Goal: Information Seeking & Learning: Compare options

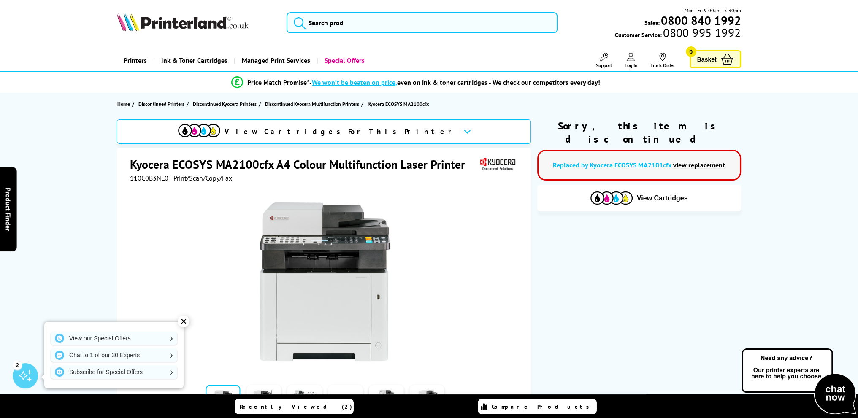
click at [698, 161] on link "view replacement" at bounding box center [700, 165] width 52 height 8
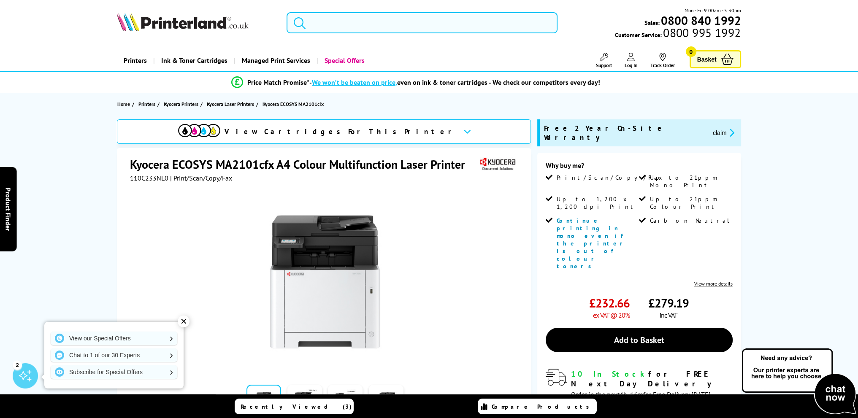
click at [363, 23] on input "search" at bounding box center [422, 22] width 271 height 21
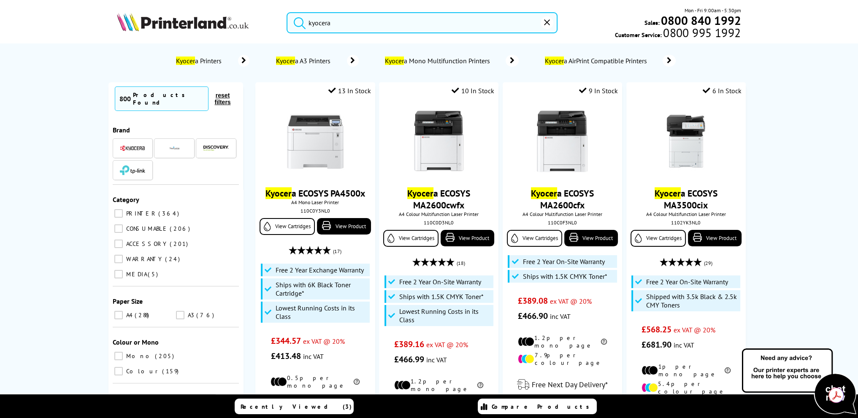
type input "kyocera"
click at [287, 12] on button "submit" at bounding box center [297, 21] width 21 height 19
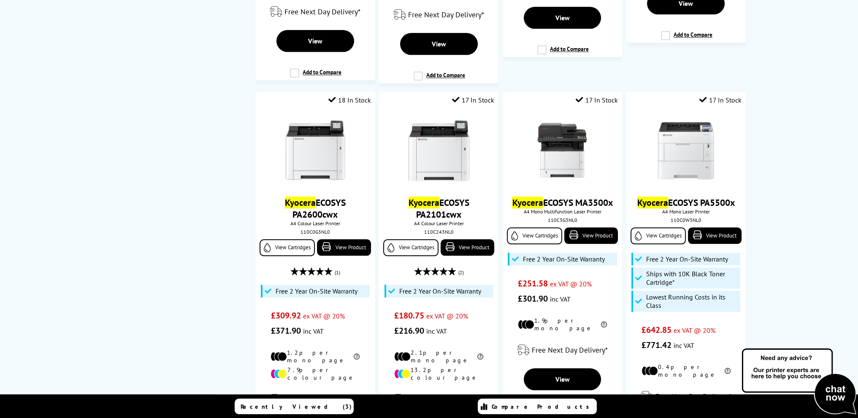
scroll to position [1196, 0]
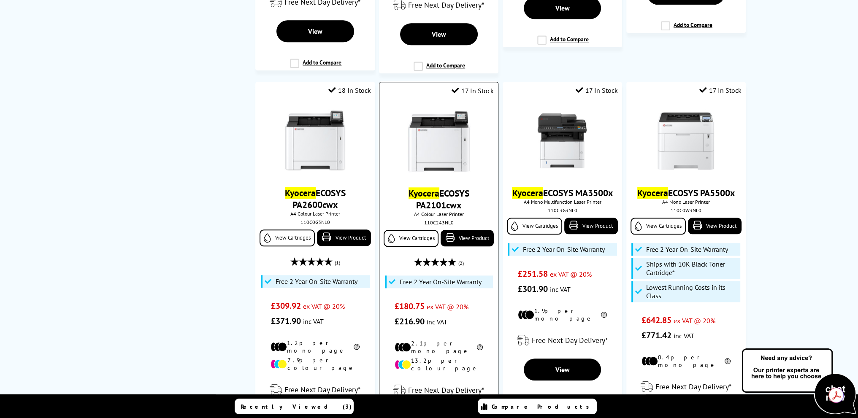
drag, startPoint x: 441, startPoint y: 120, endPoint x: 438, endPoint y: 124, distance: 5.5
click at [441, 120] on img at bounding box center [438, 141] width 63 height 63
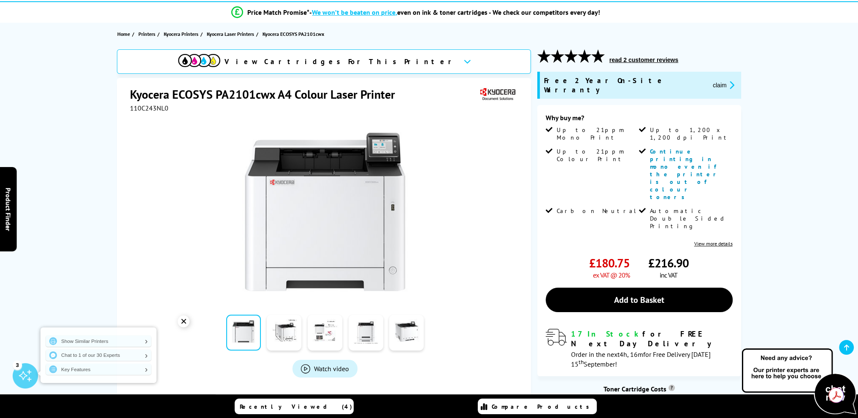
scroll to position [141, 0]
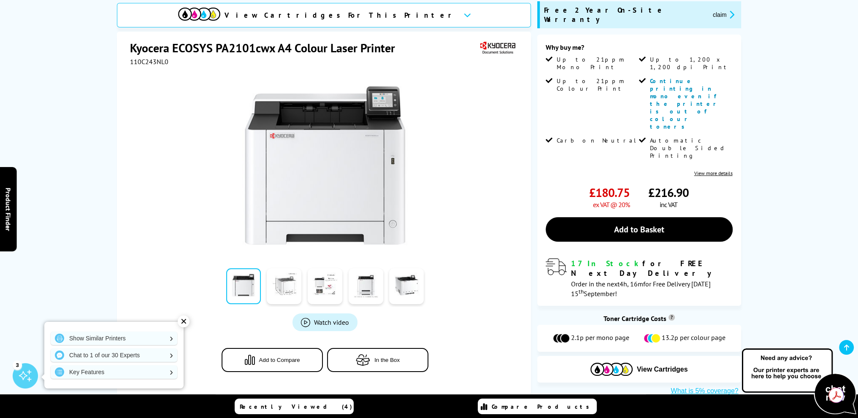
click at [284, 269] on link at bounding box center [284, 287] width 35 height 36
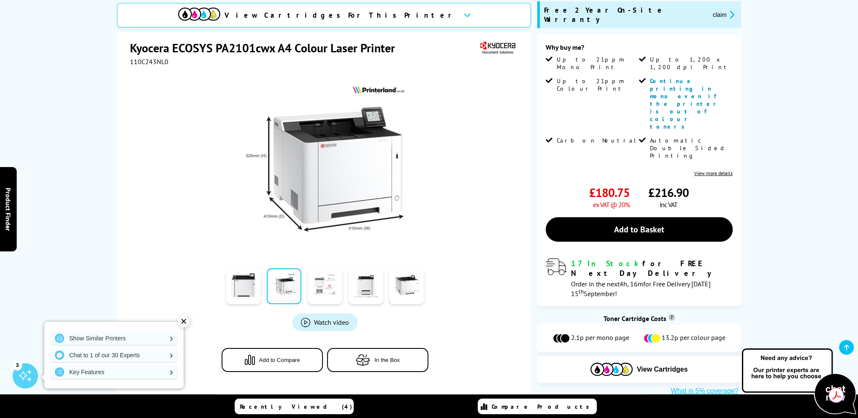
click at [329, 269] on link at bounding box center [325, 287] width 35 height 36
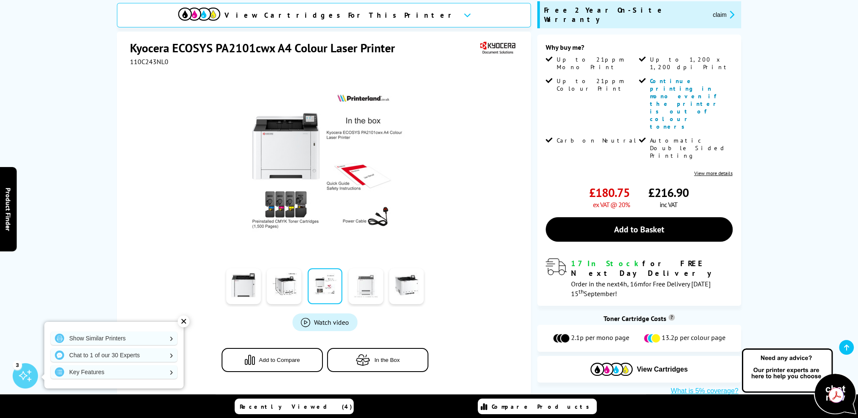
click at [365, 269] on link at bounding box center [366, 287] width 35 height 36
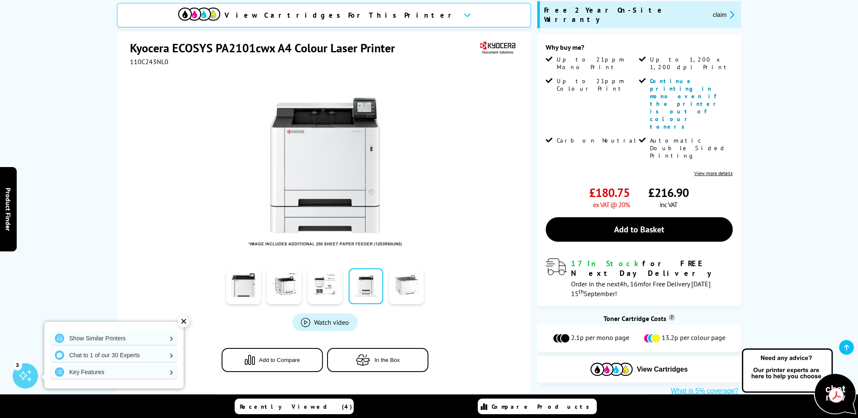
click at [408, 269] on link at bounding box center [406, 287] width 35 height 36
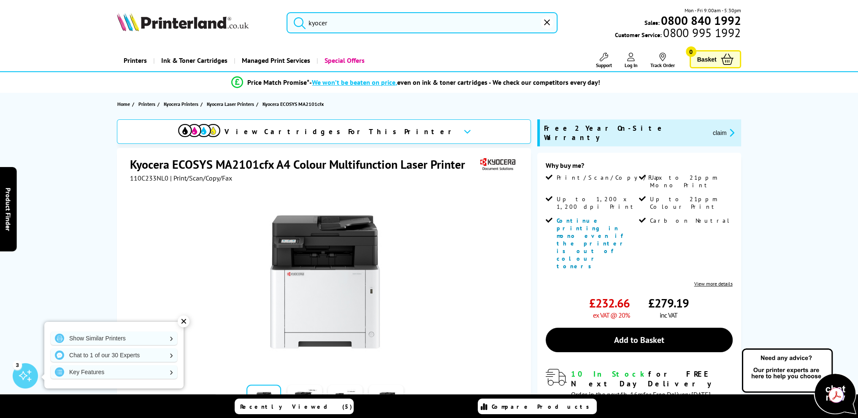
type input "kyo"
click at [547, 28] on button "reset" at bounding box center [547, 22] width 13 height 13
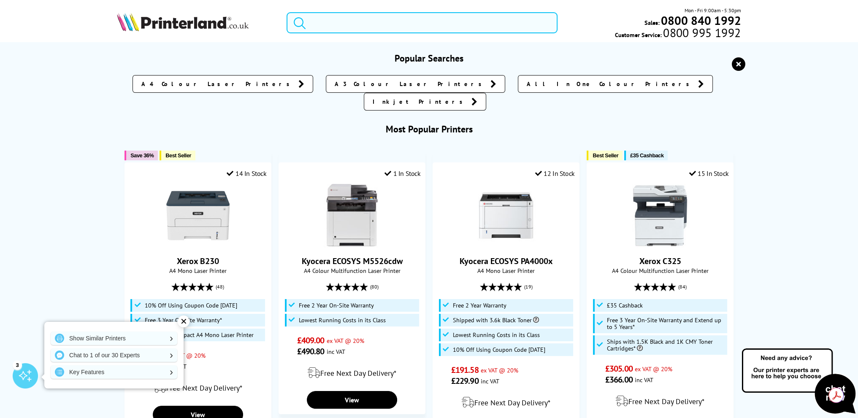
click at [323, 22] on input "search" at bounding box center [422, 22] width 271 height 21
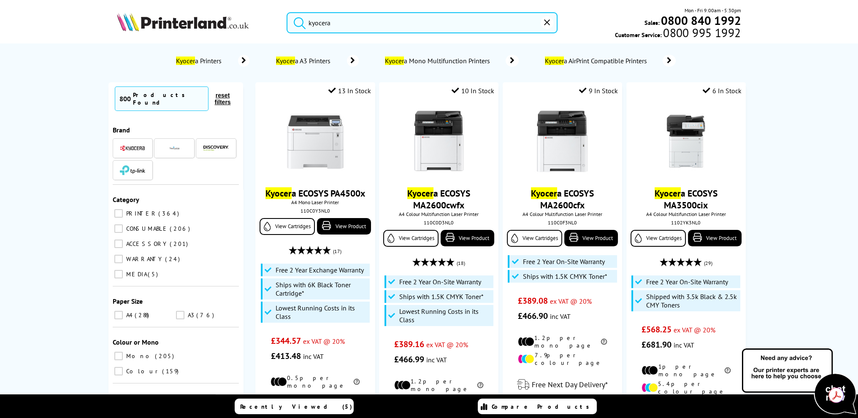
type input "kyocera"
click at [287, 12] on button "submit" at bounding box center [297, 21] width 21 height 19
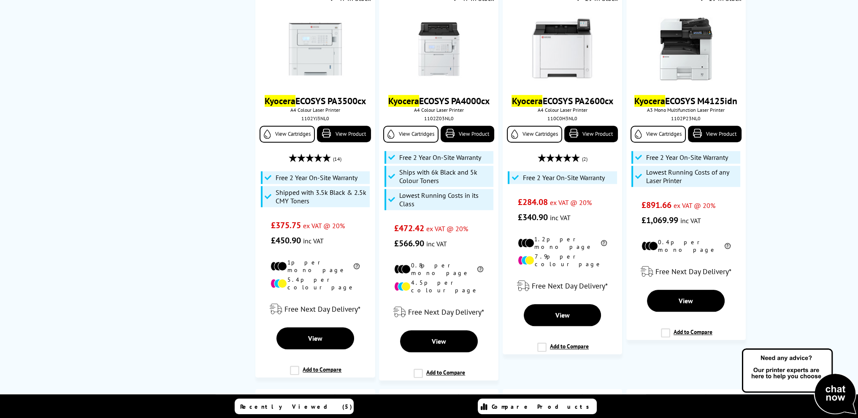
scroll to position [845, 0]
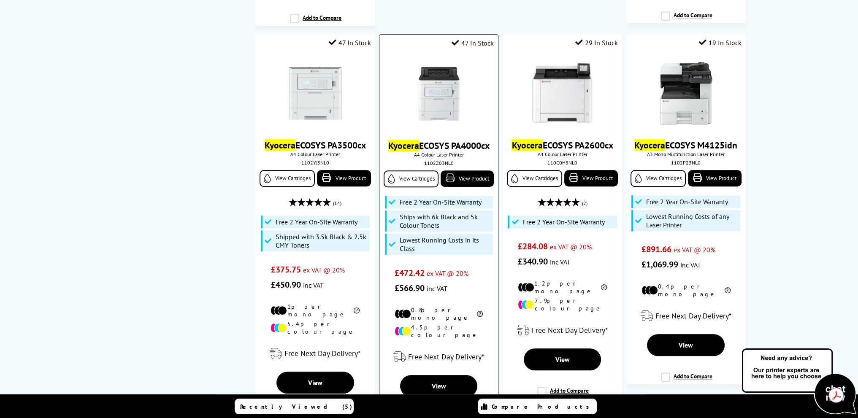
click at [438, 81] on img at bounding box center [438, 93] width 63 height 63
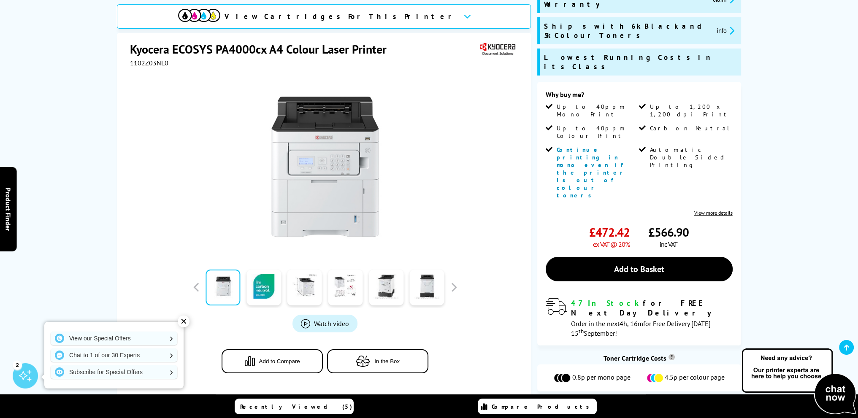
scroll to position [141, 0]
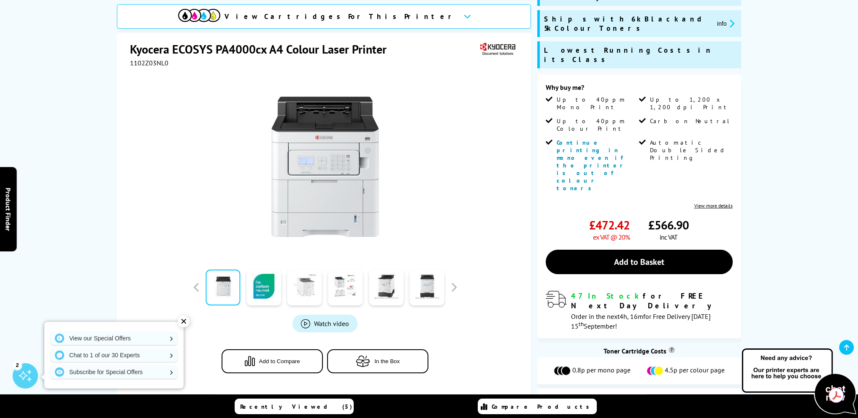
click at [307, 271] on link at bounding box center [305, 288] width 35 height 36
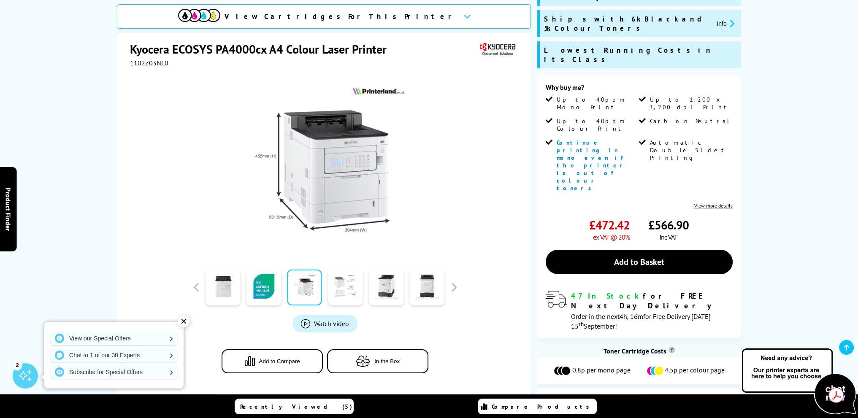
click at [357, 270] on link at bounding box center [345, 288] width 35 height 36
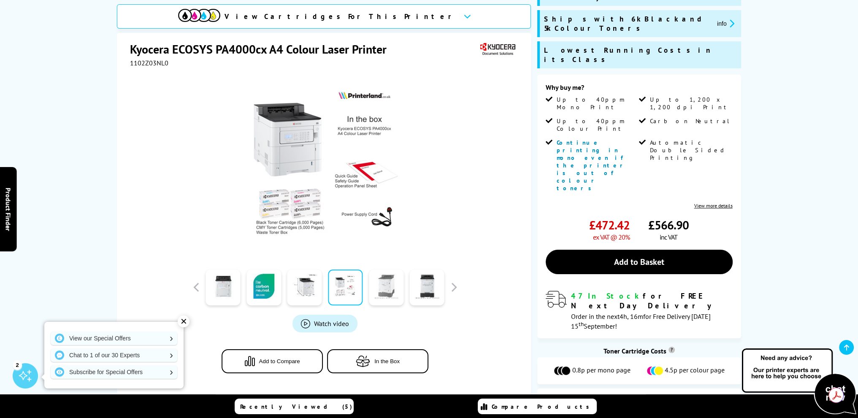
click at [394, 270] on link at bounding box center [386, 288] width 35 height 36
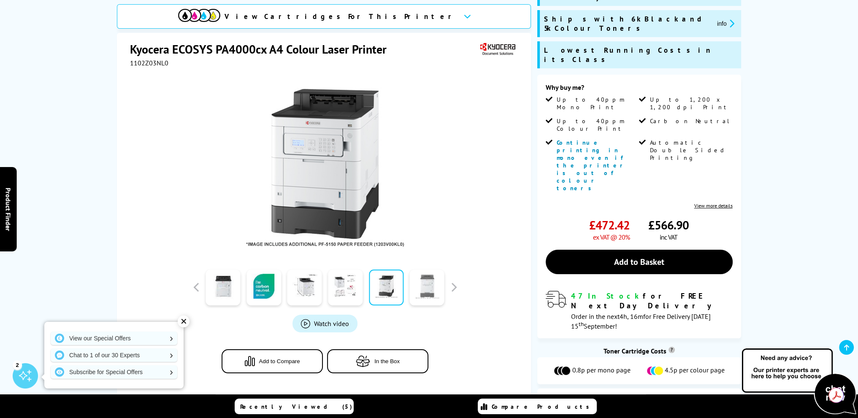
click at [426, 270] on link at bounding box center [427, 288] width 35 height 36
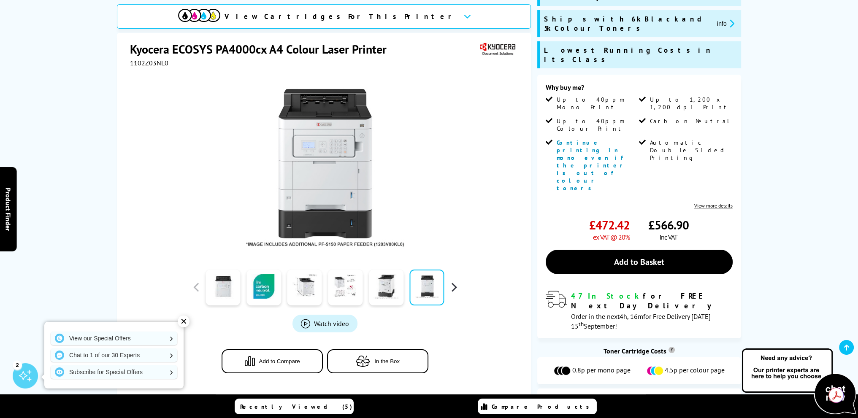
click at [458, 281] on button "button" at bounding box center [454, 287] width 13 height 13
drag, startPoint x: 271, startPoint y: 266, endPoint x: 277, endPoint y: 266, distance: 6.3
click at [271, 270] on link at bounding box center [264, 288] width 35 height 36
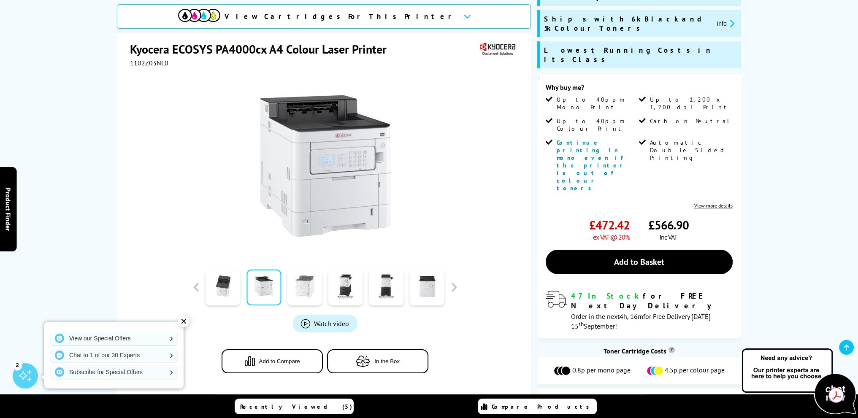
click at [308, 270] on link at bounding box center [305, 288] width 35 height 36
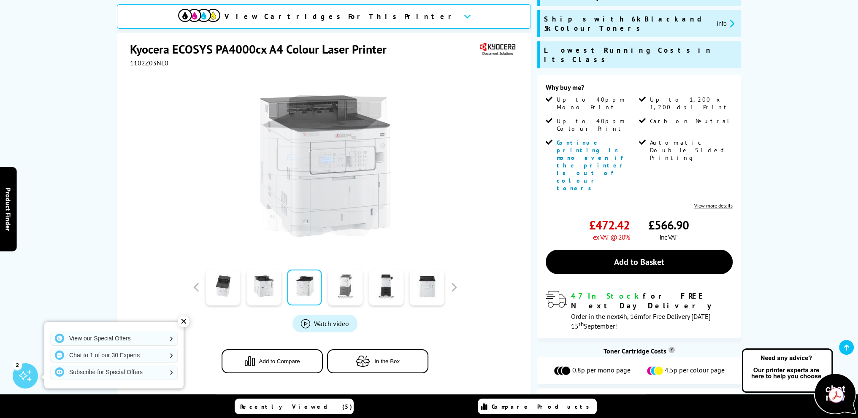
click at [334, 270] on link at bounding box center [345, 288] width 35 height 36
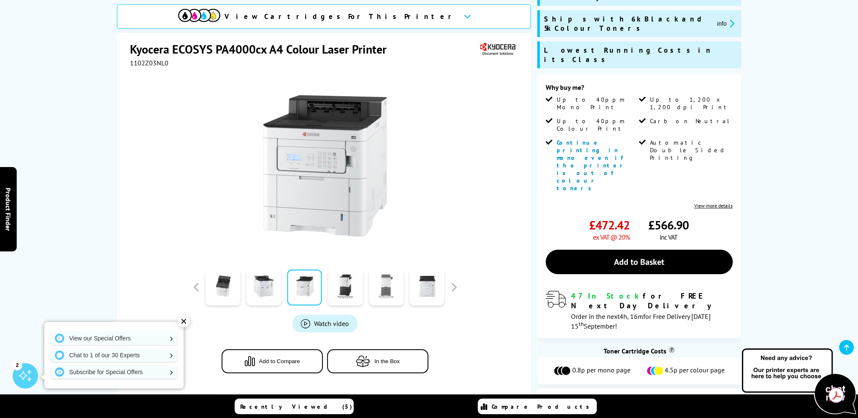
click at [389, 270] on link at bounding box center [386, 288] width 35 height 36
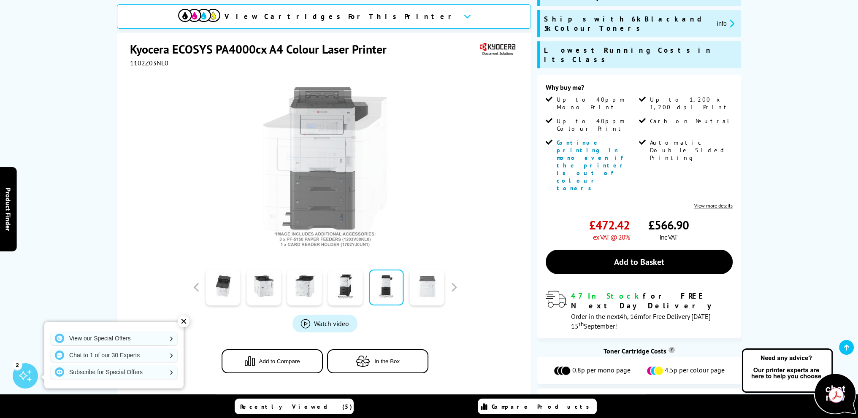
click at [435, 270] on link at bounding box center [427, 288] width 35 height 36
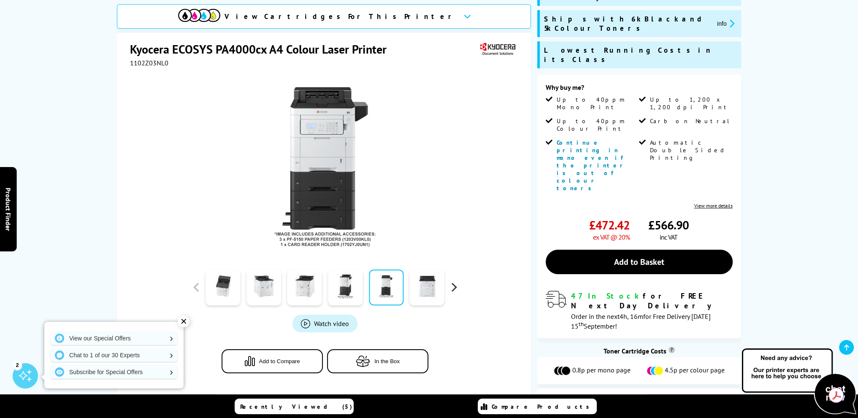
click at [448, 281] on button "button" at bounding box center [454, 287] width 13 height 13
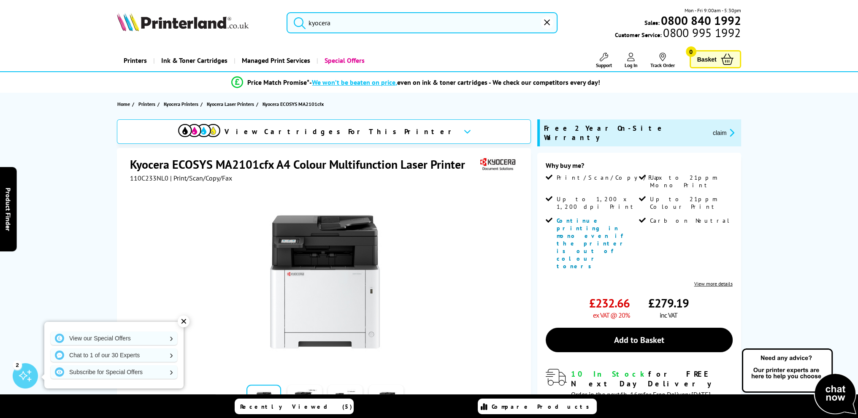
drag, startPoint x: 232, startPoint y: 212, endPoint x: 215, endPoint y: 198, distance: 22.0
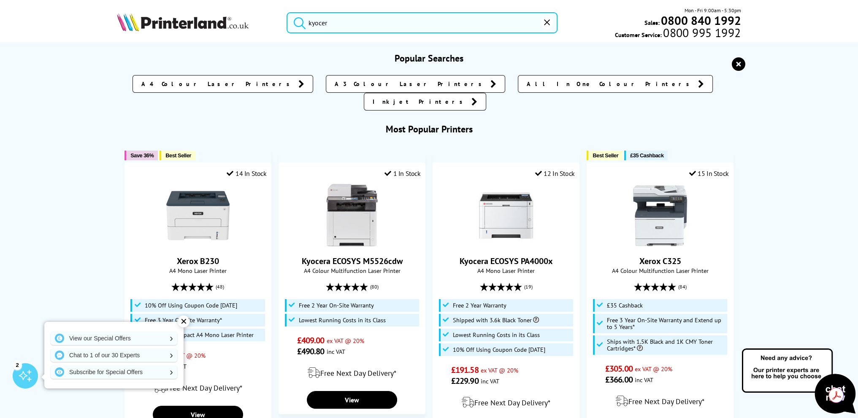
click at [418, 25] on input "kyocer" at bounding box center [422, 22] width 271 height 21
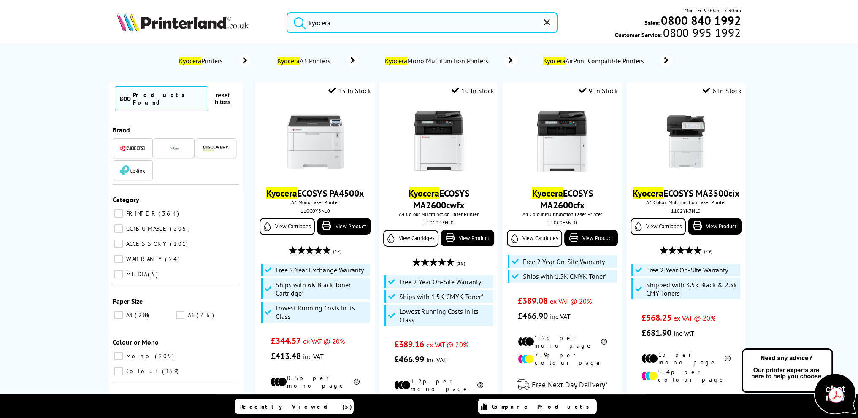
type input "kyocera"
click at [287, 12] on button "submit" at bounding box center [297, 21] width 21 height 19
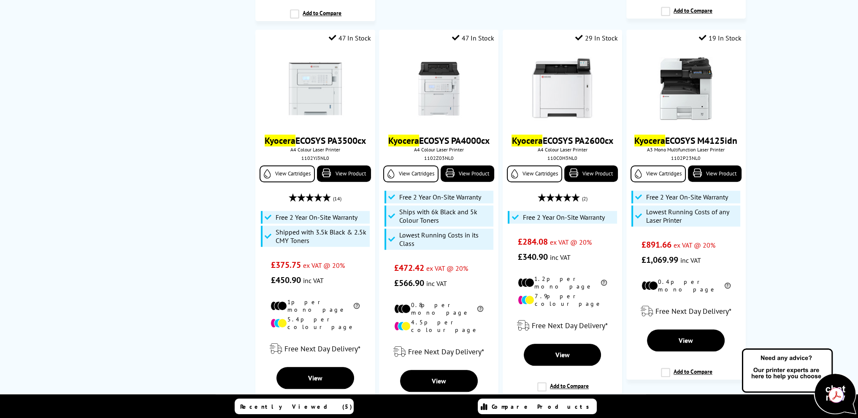
scroll to position [845, 0]
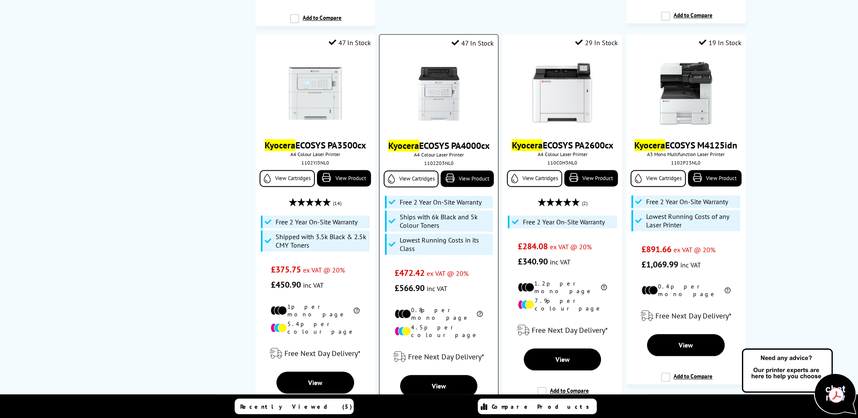
click at [455, 84] on img at bounding box center [438, 93] width 63 height 63
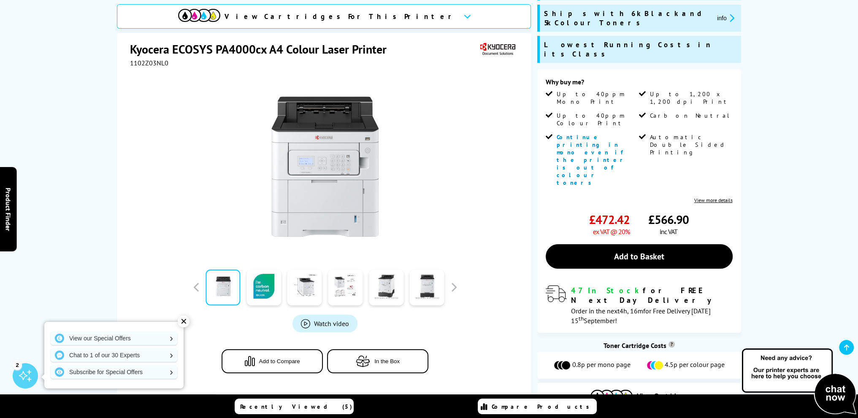
scroll to position [141, 0]
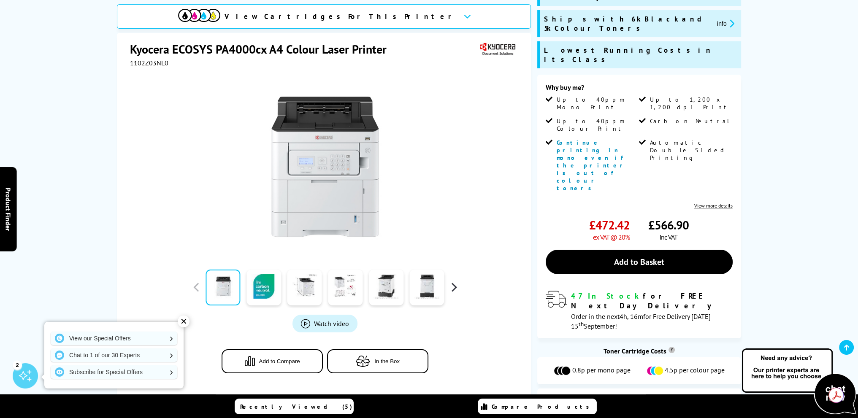
click at [451, 281] on button "button" at bounding box center [454, 287] width 13 height 13
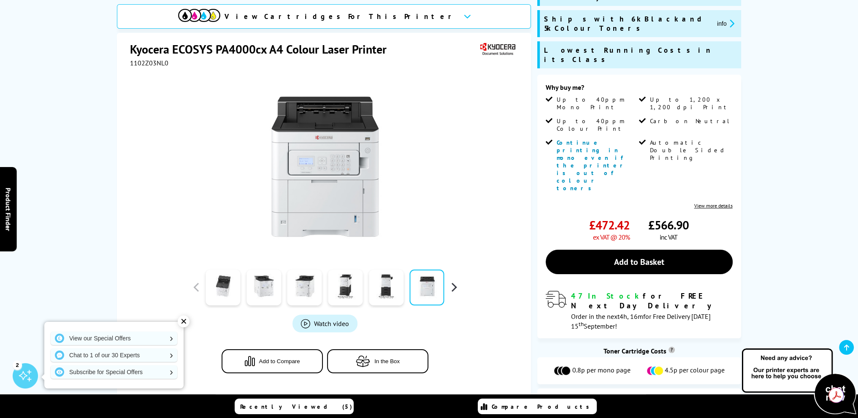
click at [454, 281] on button "button" at bounding box center [454, 287] width 13 height 13
click at [322, 320] on span "Watch video" at bounding box center [331, 324] width 35 height 8
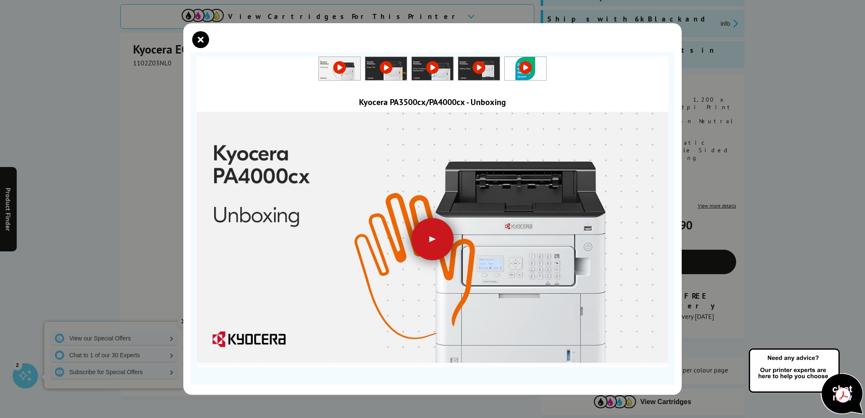
click at [429, 239] on div at bounding box center [432, 239] width 42 height 42
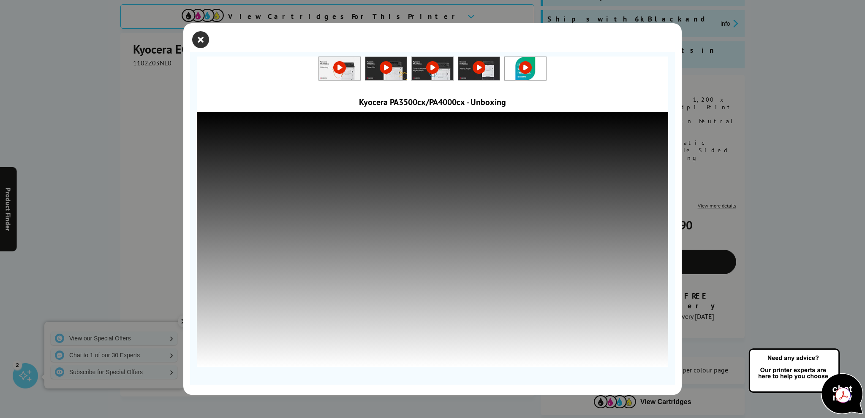
click at [196, 38] on icon "close modal" at bounding box center [200, 39] width 17 height 17
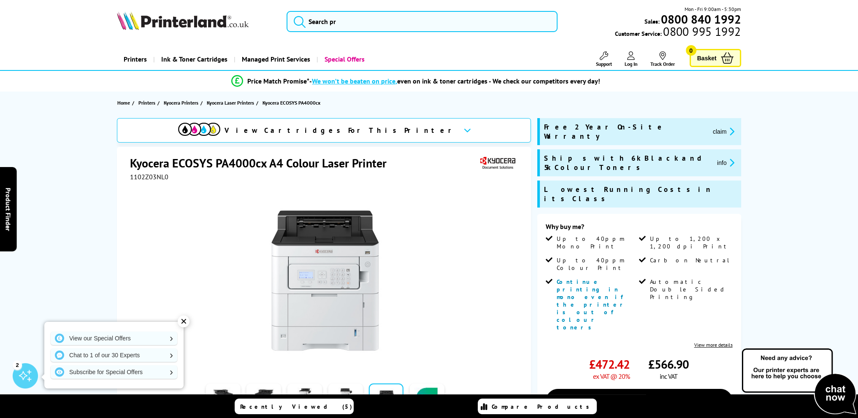
scroll to position [0, 0]
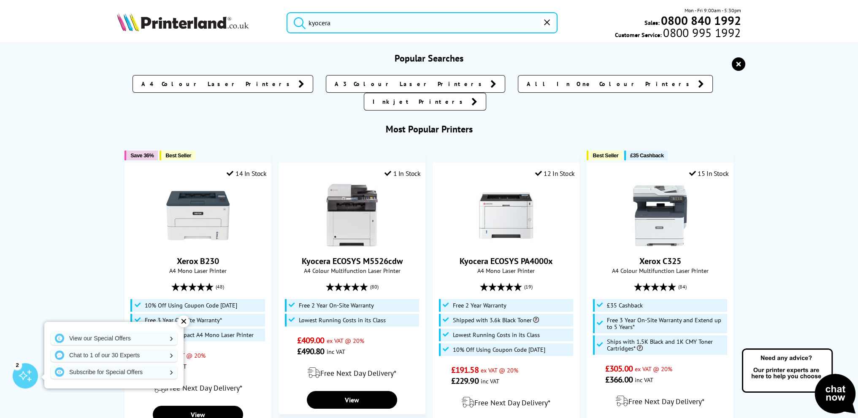
drag, startPoint x: 339, startPoint y: 22, endPoint x: 308, endPoint y: 21, distance: 30.9
click at [301, 25] on form "kyocera" at bounding box center [422, 22] width 271 height 21
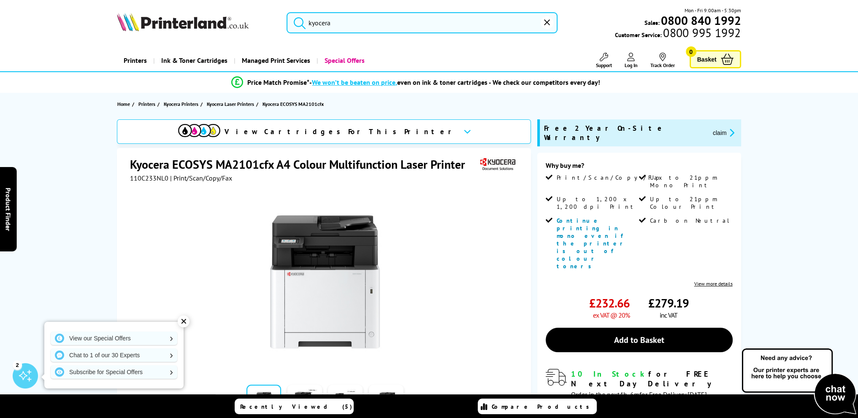
paste input "ecosys pa 3500 cx"
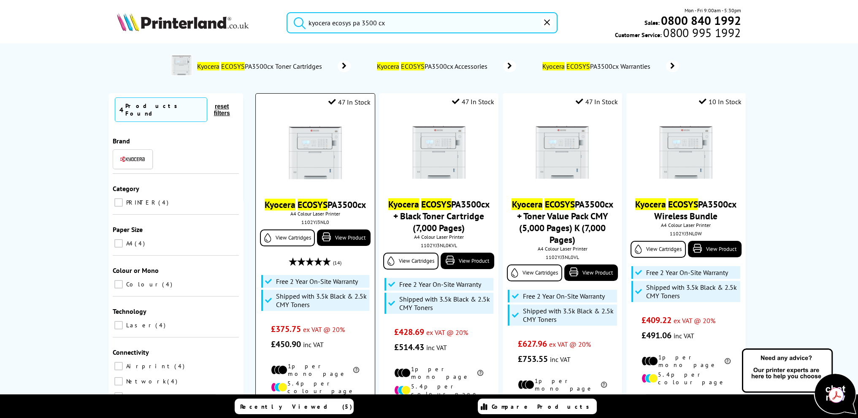
type input "kyocera ecosys pa 3500 cx"
click at [330, 159] on img at bounding box center [315, 152] width 63 height 63
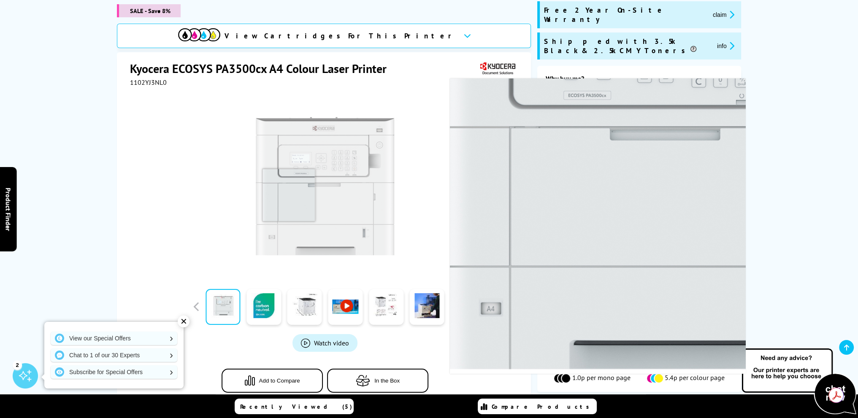
click at [319, 149] on img at bounding box center [325, 186] width 166 height 166
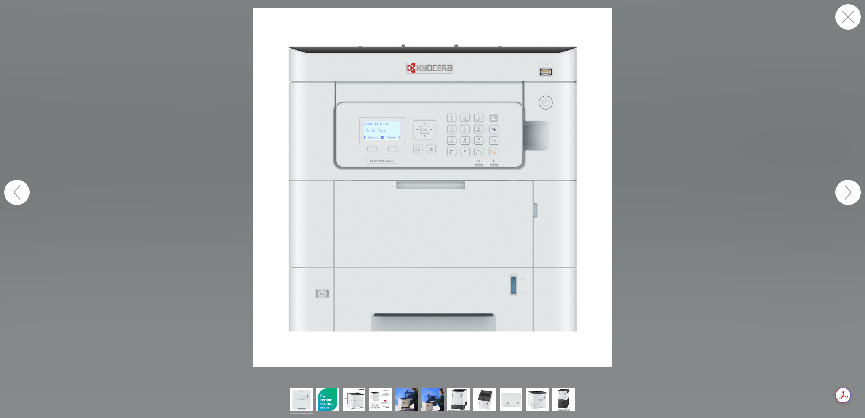
click at [851, 193] on button "button" at bounding box center [847, 192] width 25 height 25
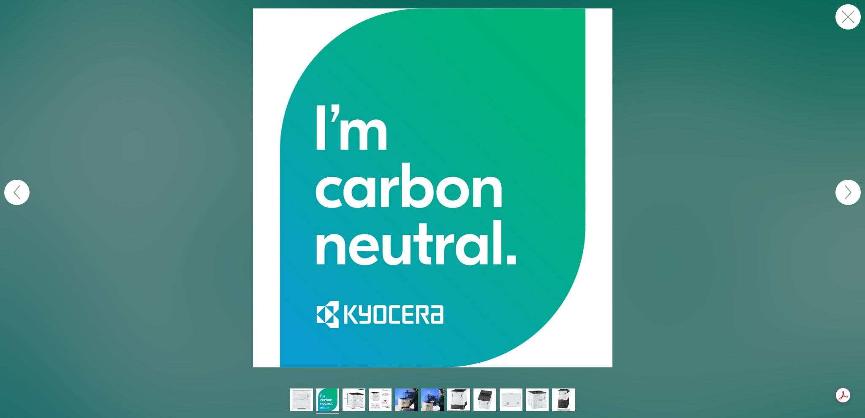
click at [852, 193] on button "button" at bounding box center [847, 192] width 25 height 25
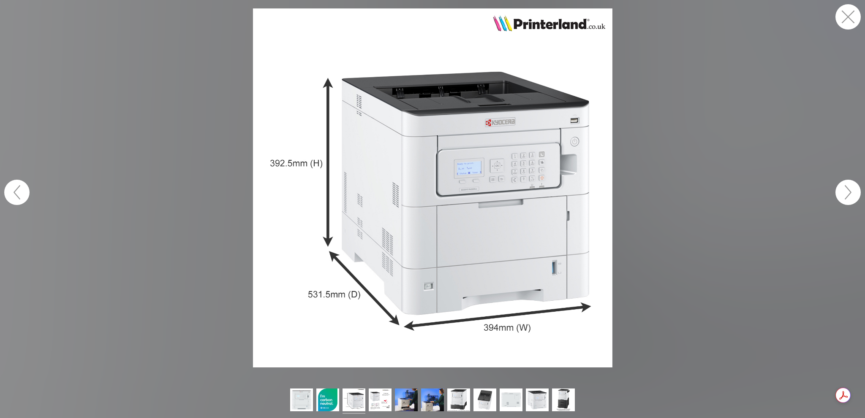
click at [853, 193] on button "button" at bounding box center [847, 192] width 25 height 25
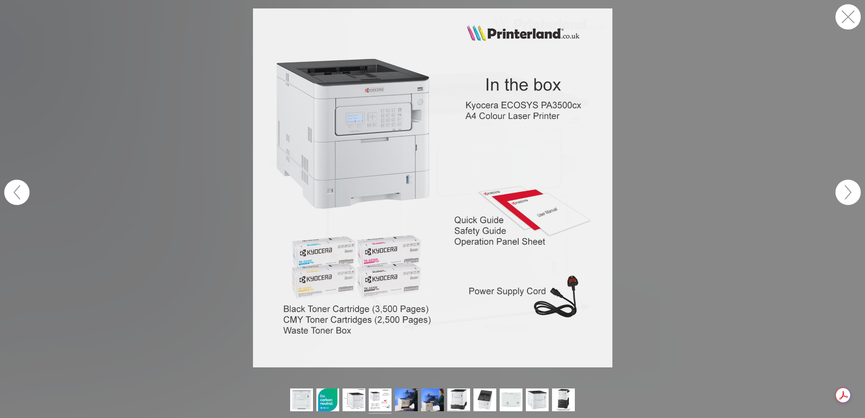
click at [853, 193] on button "button" at bounding box center [847, 192] width 25 height 25
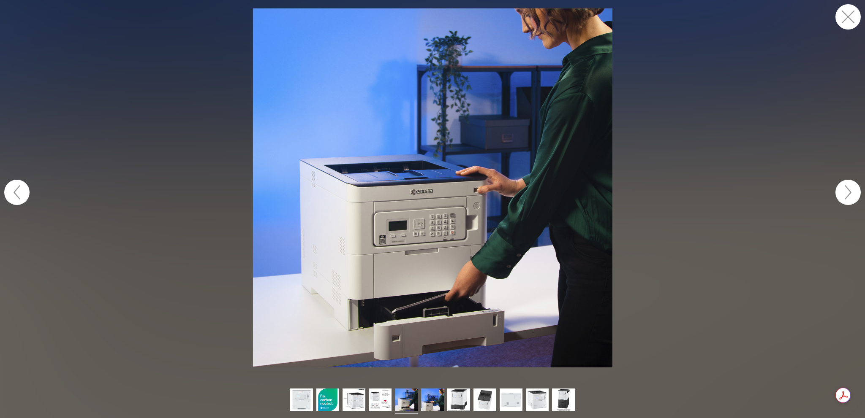
click at [853, 193] on button "button" at bounding box center [847, 192] width 25 height 25
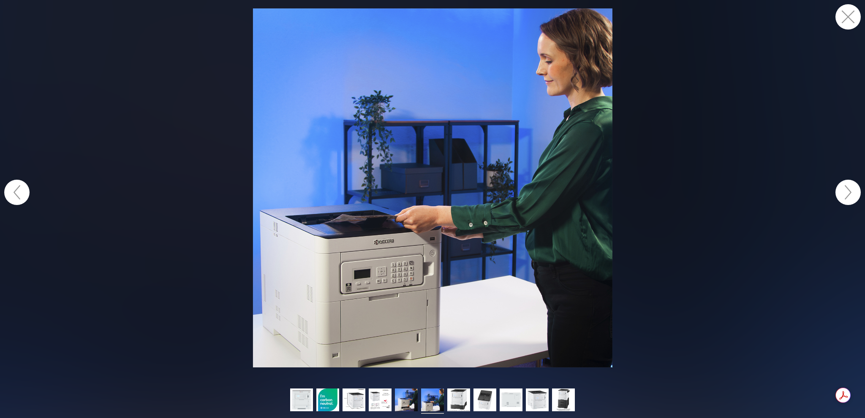
click at [853, 193] on button "button" at bounding box center [847, 192] width 25 height 25
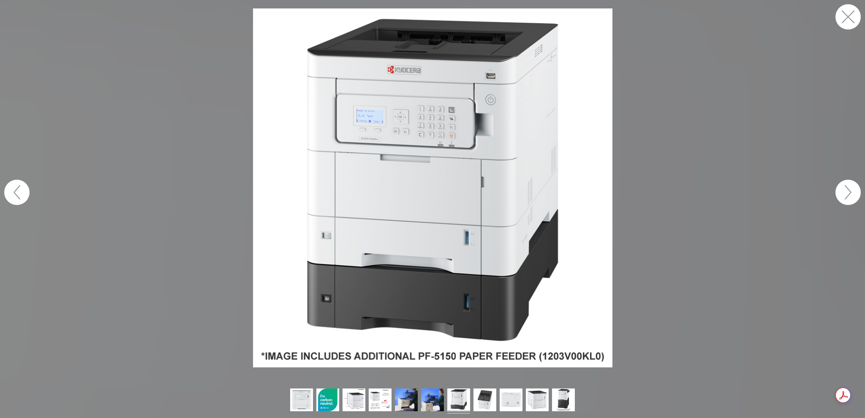
click at [853, 193] on button "button" at bounding box center [847, 192] width 25 height 25
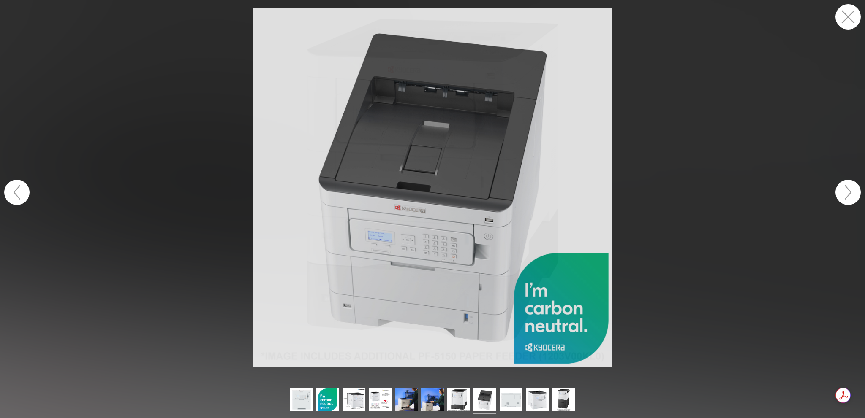
click at [853, 193] on button "button" at bounding box center [847, 192] width 25 height 25
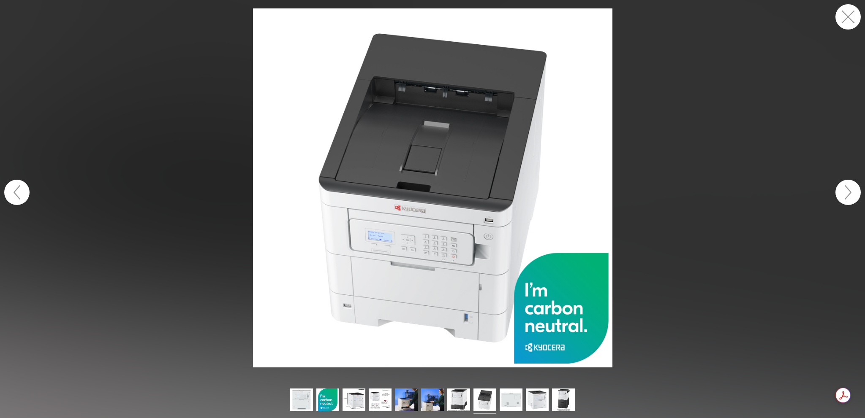
click at [853, 193] on button "button" at bounding box center [847, 192] width 25 height 25
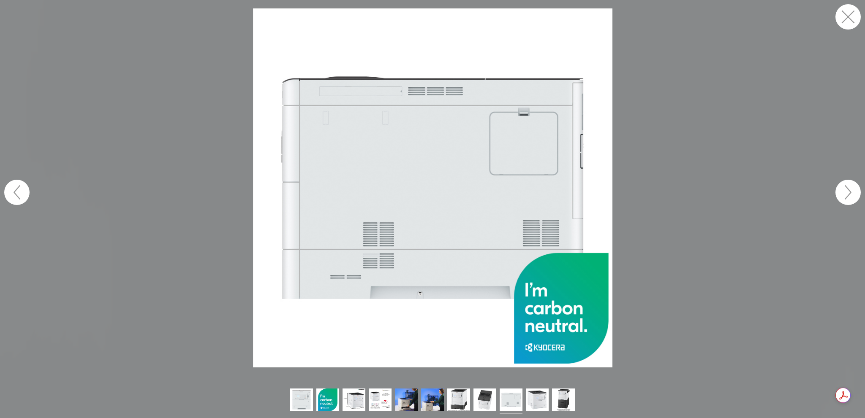
click at [853, 193] on button "button" at bounding box center [847, 192] width 25 height 25
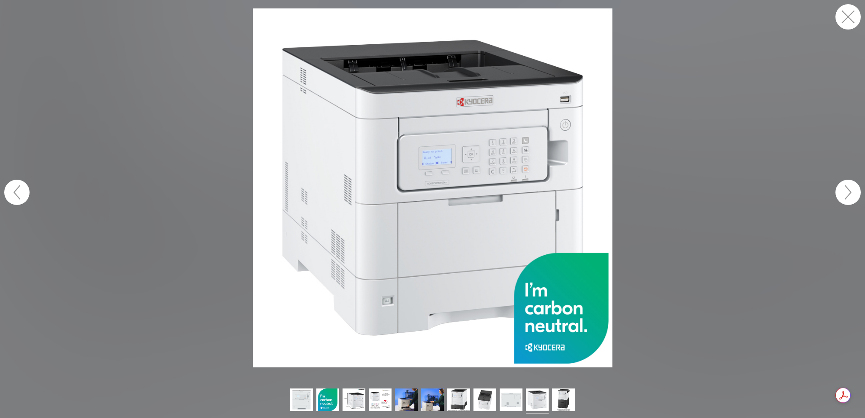
click at [850, 193] on button "button" at bounding box center [847, 192] width 25 height 25
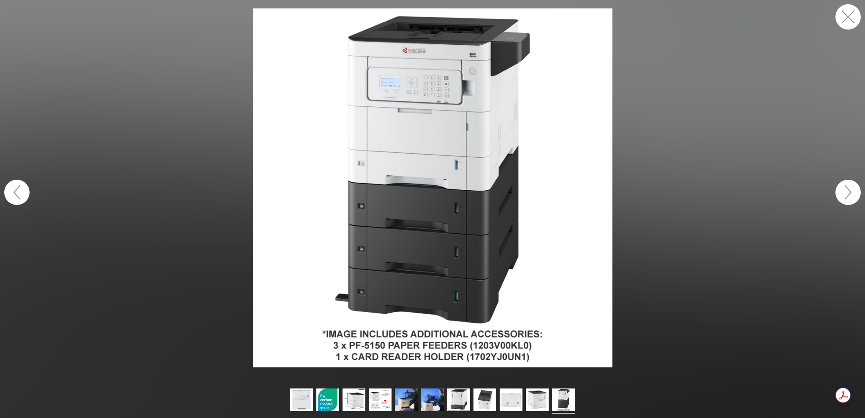
click at [850, 193] on button "button" at bounding box center [847, 192] width 25 height 25
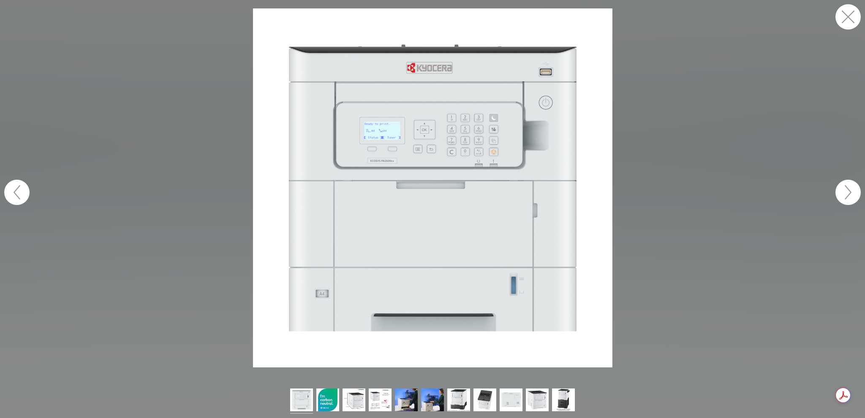
click at [850, 193] on button "button" at bounding box center [847, 192] width 25 height 25
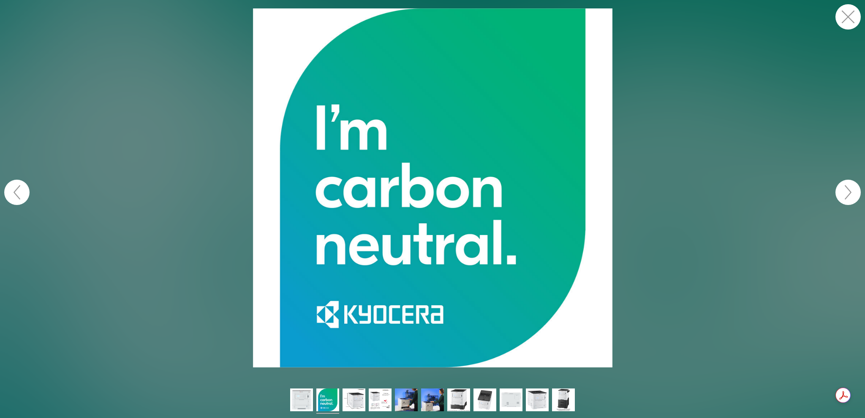
click at [850, 193] on button "button" at bounding box center [847, 192] width 25 height 25
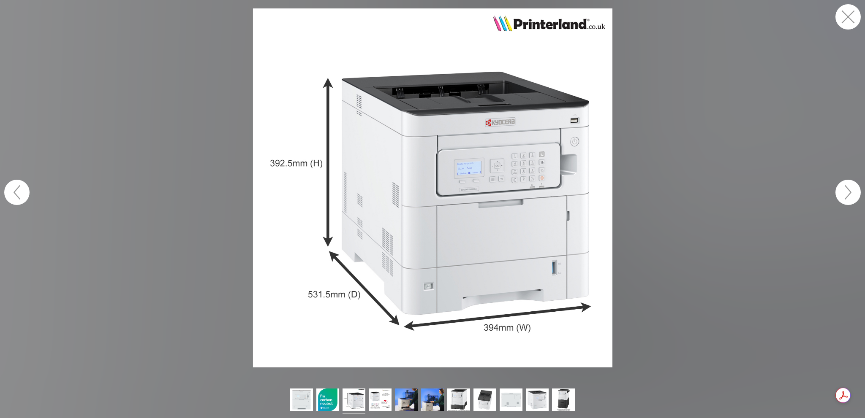
click at [850, 193] on button "button" at bounding box center [847, 192] width 25 height 25
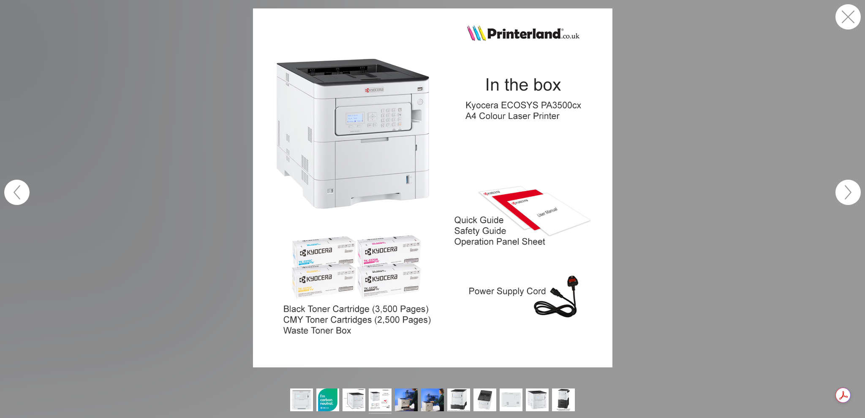
click at [850, 193] on button "button" at bounding box center [847, 192] width 25 height 25
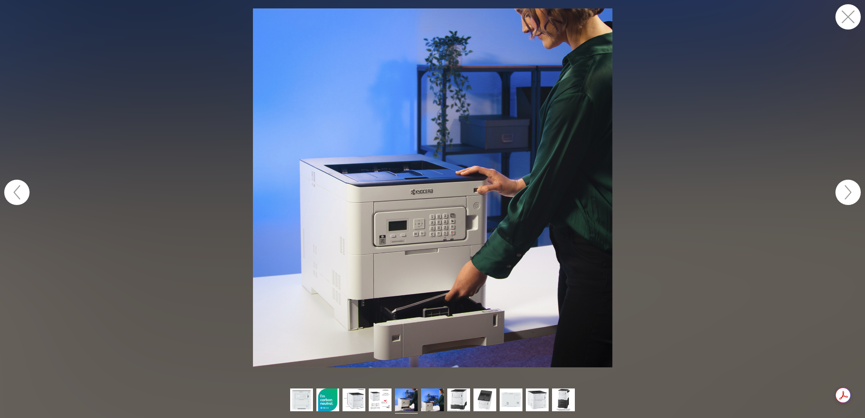
click at [851, 192] on button "button" at bounding box center [847, 192] width 25 height 25
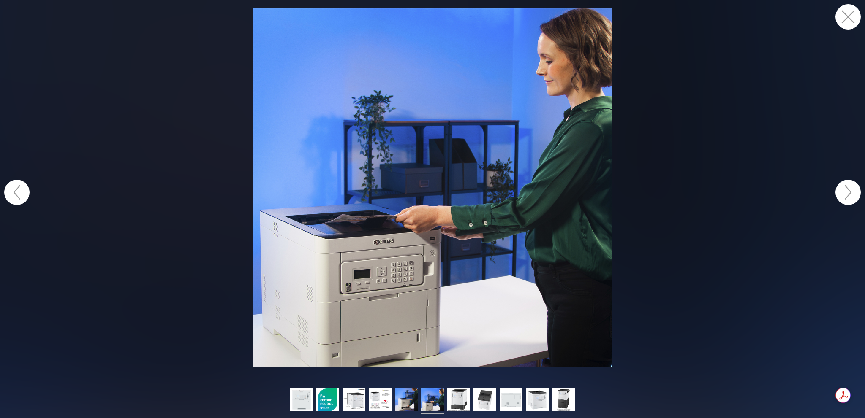
click at [853, 20] on button "button" at bounding box center [847, 16] width 25 height 25
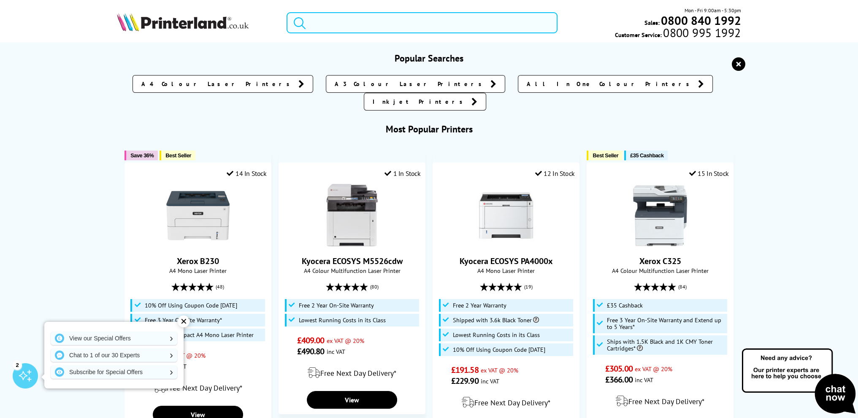
click at [391, 24] on input "search" at bounding box center [422, 22] width 271 height 21
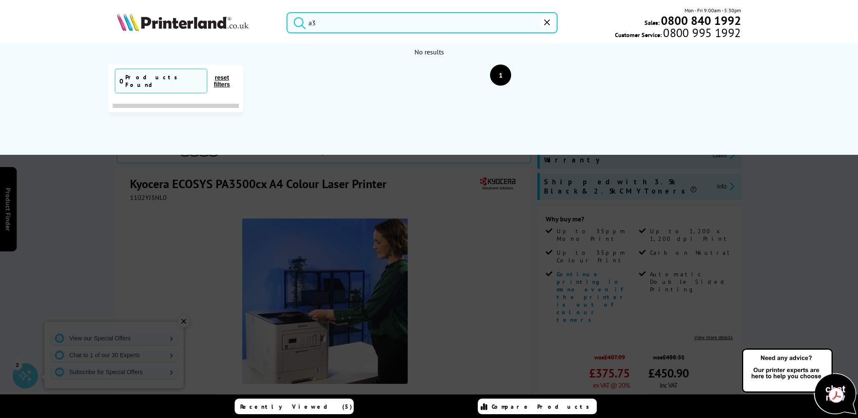
type input "а"
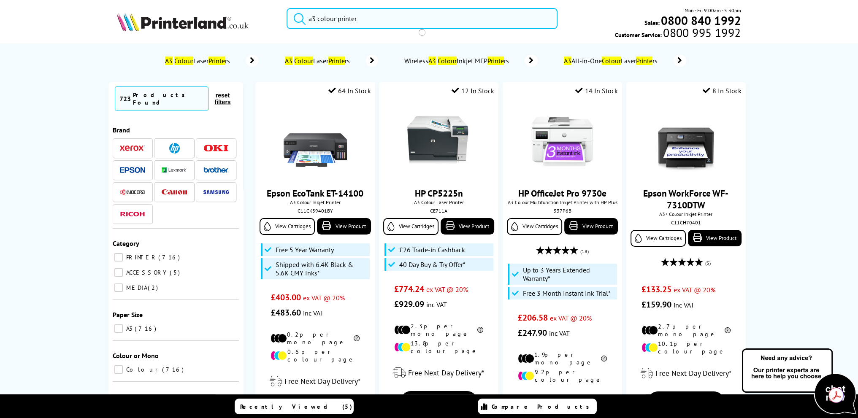
type input "a3 colour printer"
click at [287, 8] on button "submit" at bounding box center [297, 17] width 21 height 19
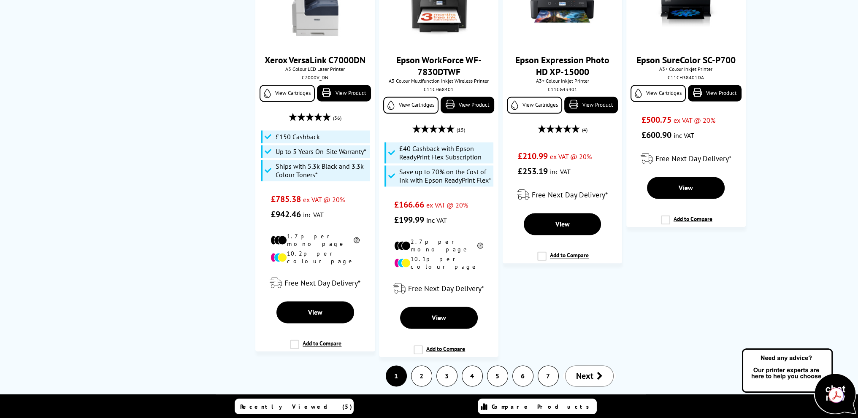
scroll to position [1830, 0]
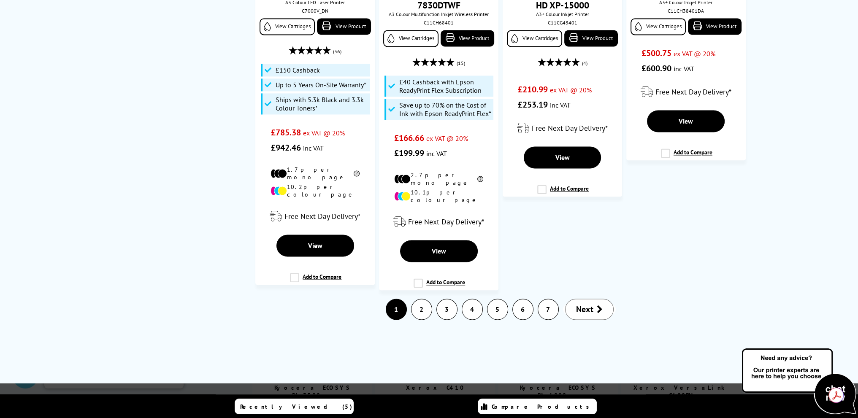
click at [600, 305] on icon "Next" at bounding box center [600, 309] width 6 height 8
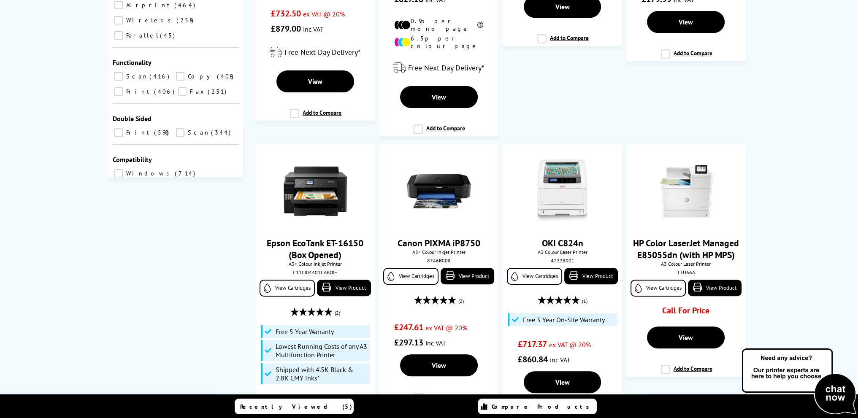
scroll to position [223, 0]
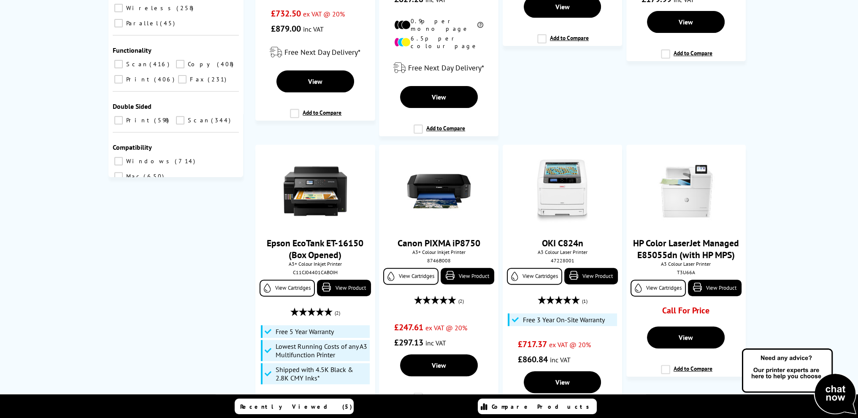
click at [201, 216] on input "0" at bounding box center [184, 222] width 33 height 13
click at [201, 216] on input "79" at bounding box center [184, 222] width 33 height 13
drag, startPoint x: 194, startPoint y: 158, endPoint x: 130, endPoint y: 155, distance: 63.9
click at [130, 212] on form "to 79 Go" at bounding box center [176, 222] width 118 height 20
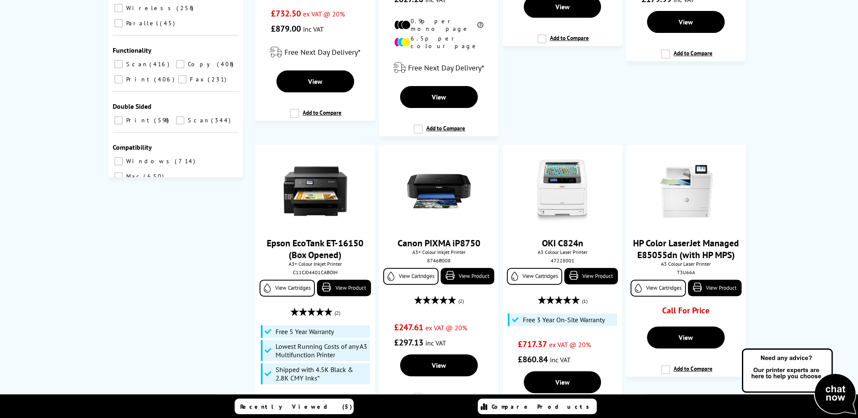
type input "350"
click at [220, 216] on button "Go" at bounding box center [217, 222] width 25 height 12
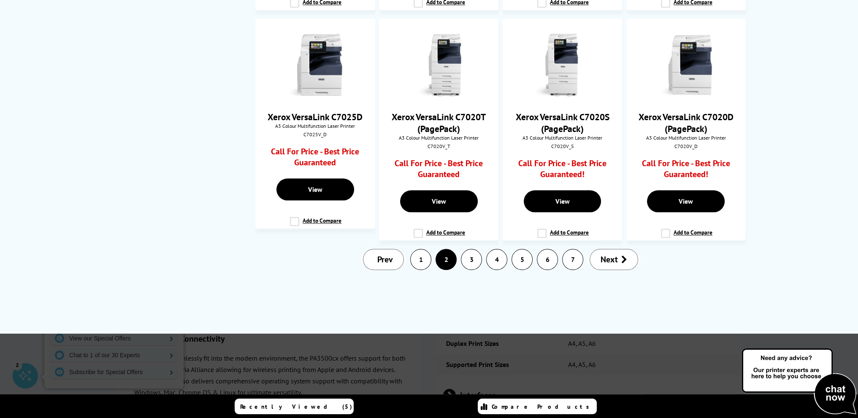
scroll to position [1196, 0]
click at [424, 269] on link "1" at bounding box center [421, 259] width 20 height 20
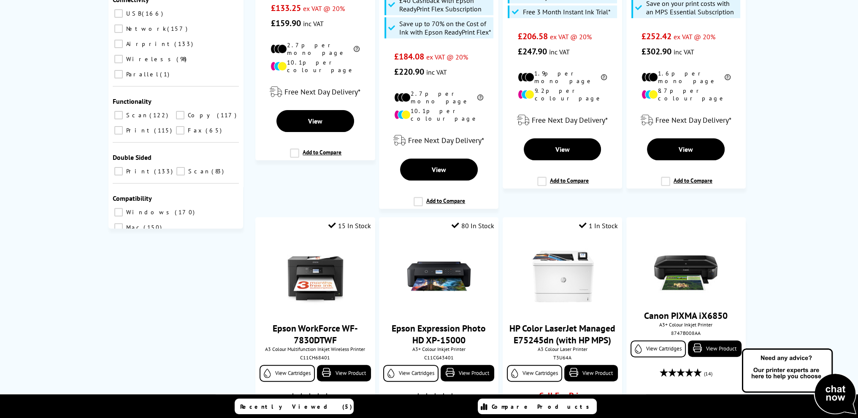
scroll to position [281, 0]
click at [137, 267] on input "number" at bounding box center [133, 273] width 33 height 13
type input "300"
click at [189, 267] on input "350" at bounding box center [184, 273] width 33 height 13
type input "3"
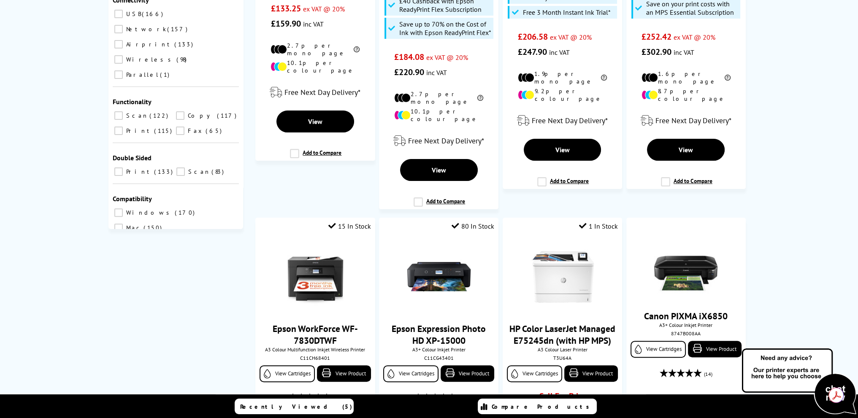
type input "400"
click at [222, 268] on button "Go" at bounding box center [217, 274] width 25 height 12
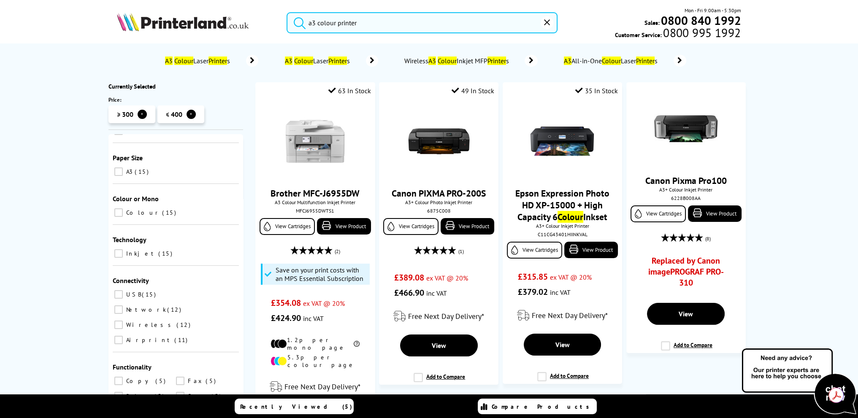
scroll to position [70, 0]
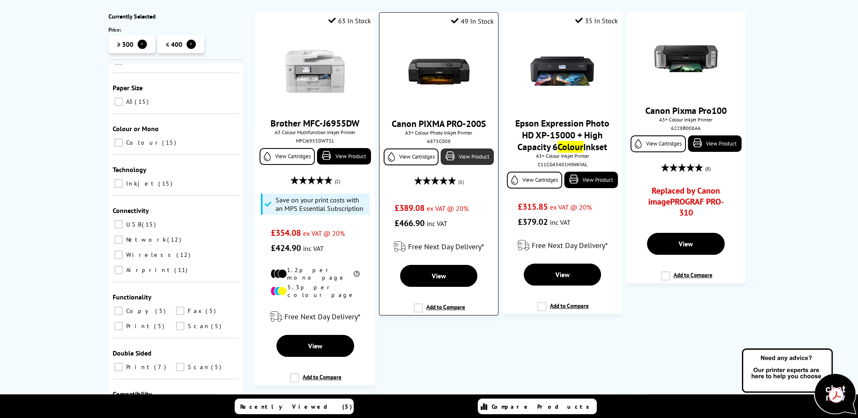
click at [463, 158] on link "View Product" at bounding box center [467, 157] width 53 height 16
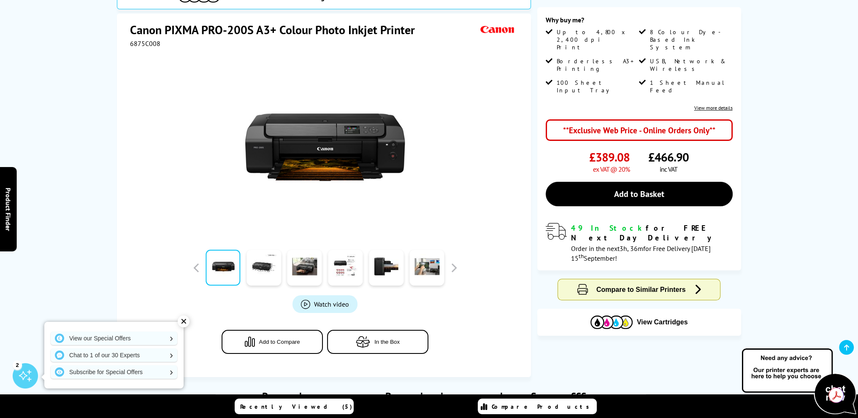
scroll to position [70, 0]
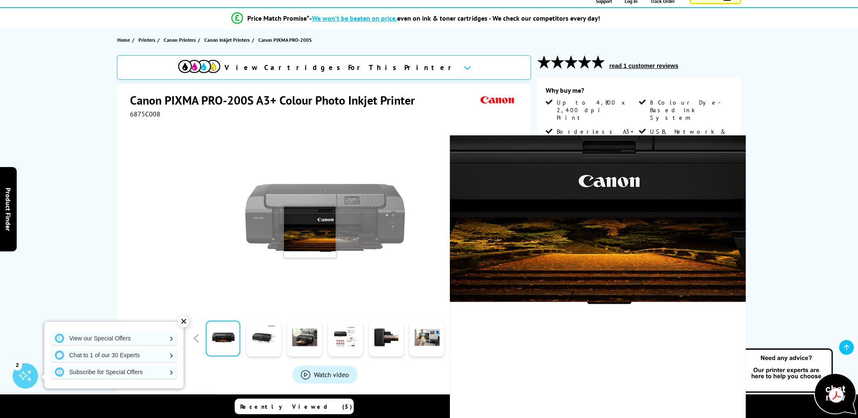
click at [309, 231] on img at bounding box center [325, 218] width 166 height 166
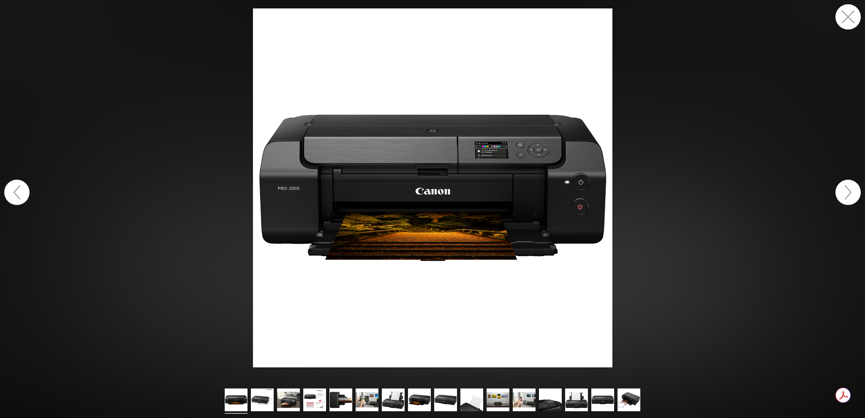
click at [856, 197] on button "button" at bounding box center [847, 192] width 25 height 25
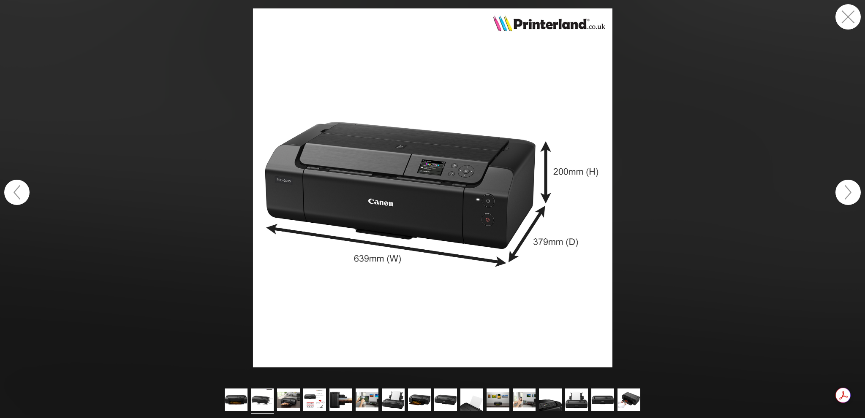
click at [852, 196] on button "button" at bounding box center [847, 192] width 25 height 25
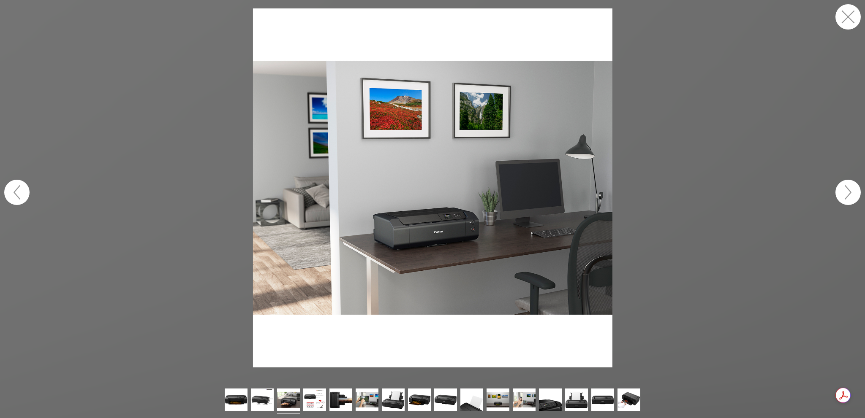
click at [849, 196] on button "button" at bounding box center [847, 192] width 25 height 25
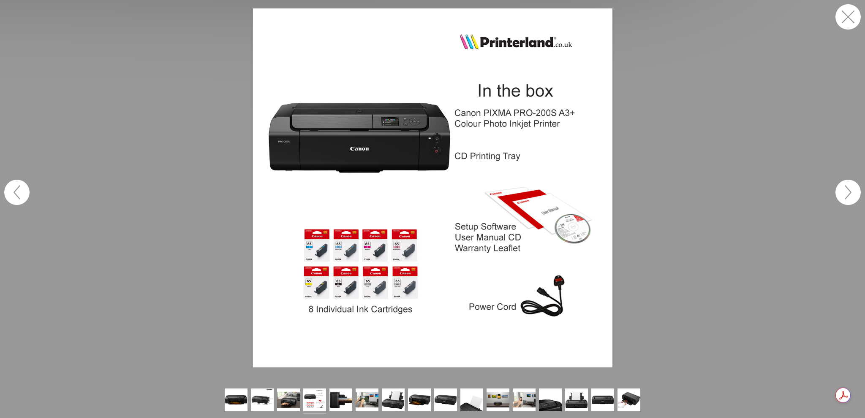
click at [849, 196] on button "button" at bounding box center [847, 192] width 25 height 25
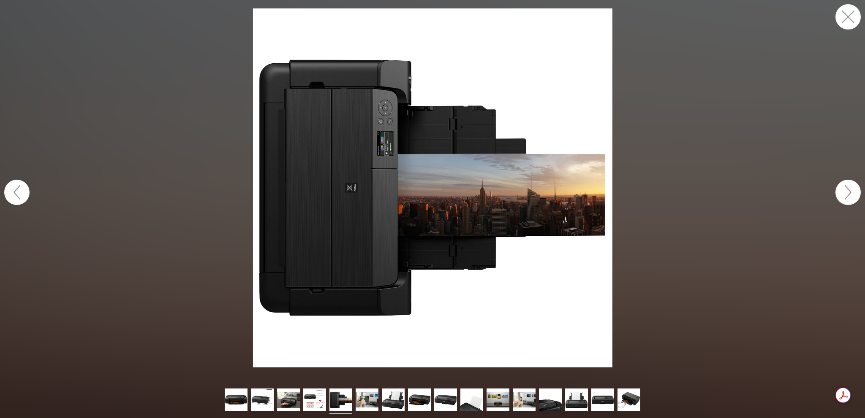
click at [849, 196] on button "button" at bounding box center [847, 192] width 25 height 25
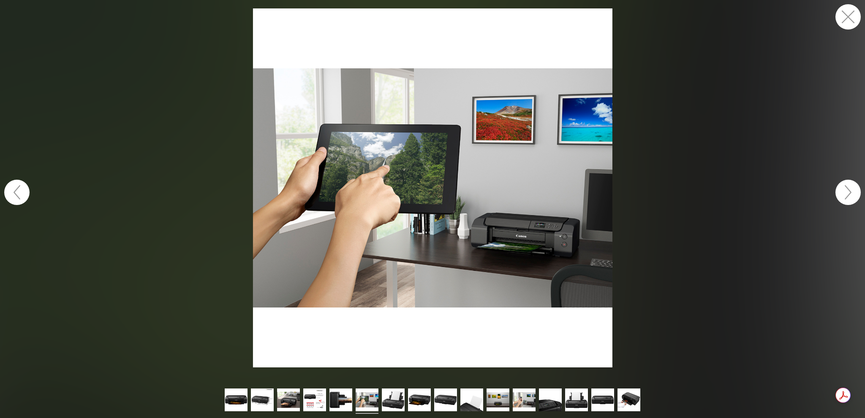
click at [849, 196] on button "button" at bounding box center [847, 192] width 25 height 25
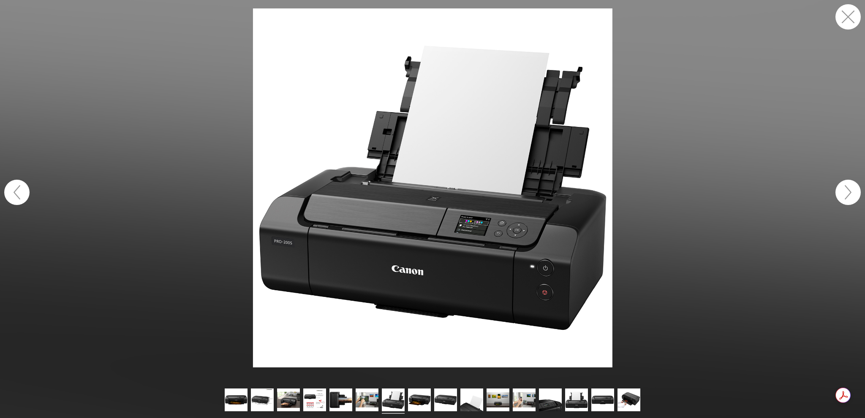
click at [849, 196] on button "button" at bounding box center [847, 192] width 25 height 25
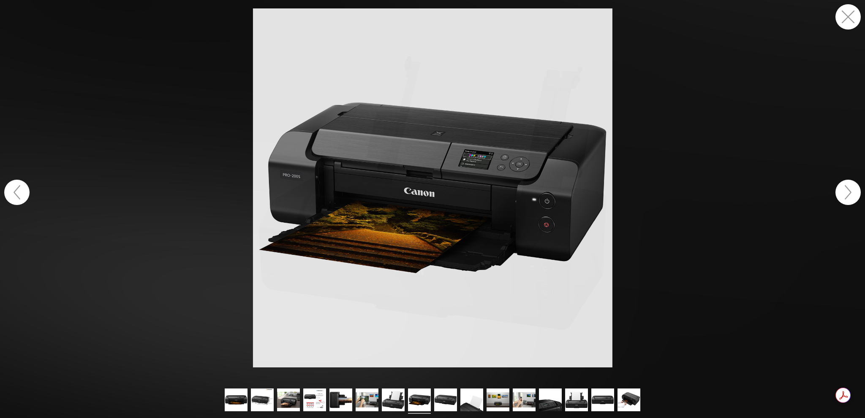
click at [849, 196] on button "button" at bounding box center [847, 192] width 25 height 25
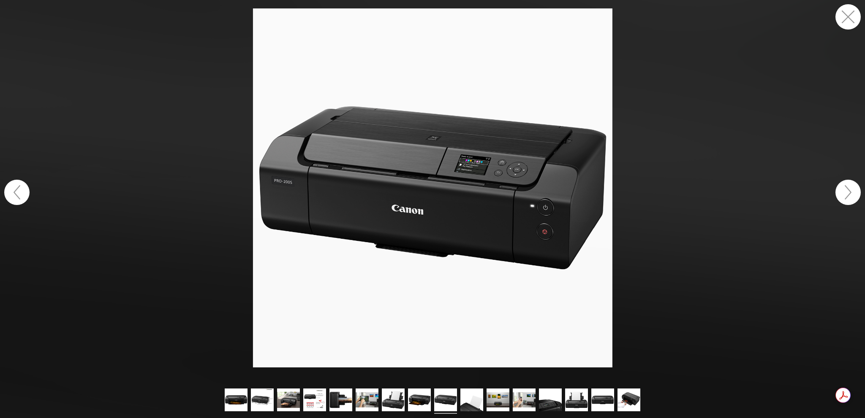
click at [849, 196] on button "button" at bounding box center [847, 192] width 25 height 25
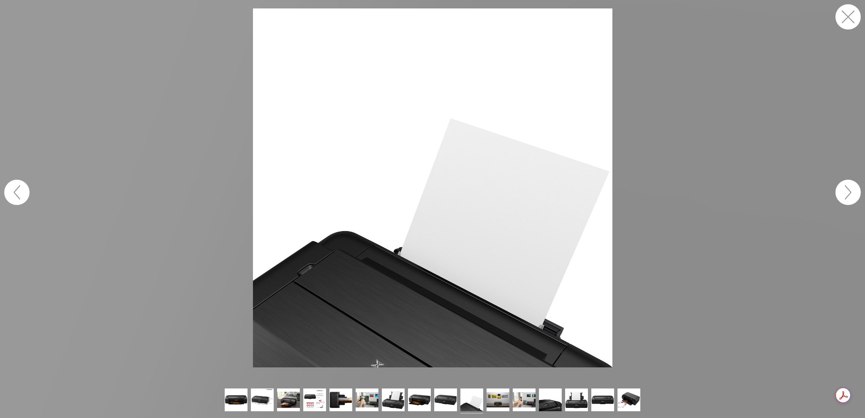
click at [853, 14] on button "button" at bounding box center [847, 16] width 25 height 25
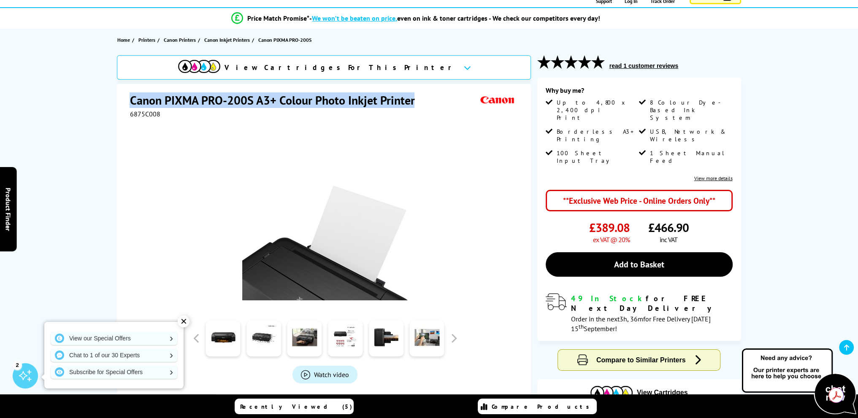
drag, startPoint x: 130, startPoint y: 99, endPoint x: 421, endPoint y: 98, distance: 290.9
click at [421, 98] on h1 "Canon PIXMA PRO-200S A3+ Colour Photo Inkjet Printer" at bounding box center [276, 100] width 293 height 16
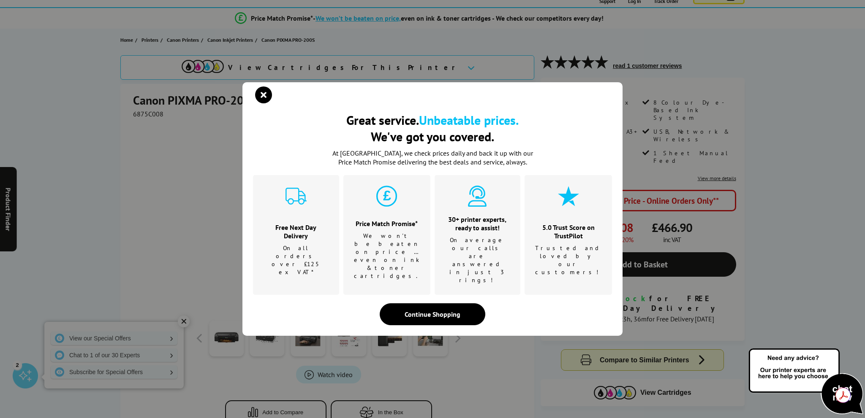
drag, startPoint x: 389, startPoint y: 99, endPoint x: 265, endPoint y: 112, distance: 124.4
click at [265, 103] on icon "close modal" at bounding box center [263, 95] width 17 height 17
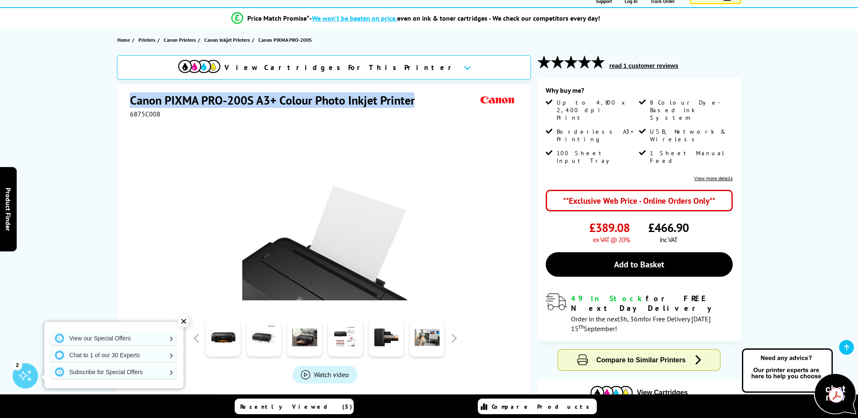
drag, startPoint x: 130, startPoint y: 99, endPoint x: 384, endPoint y: 100, distance: 253.8
click at [425, 96] on div "Canon PIXMA PRO-200S A3+ Colour Photo Inkjet Printer" at bounding box center [325, 100] width 391 height 17
copy h1 "Canon PIXMA PRO-200S A3+ Colour Photo Inkjet Printer"
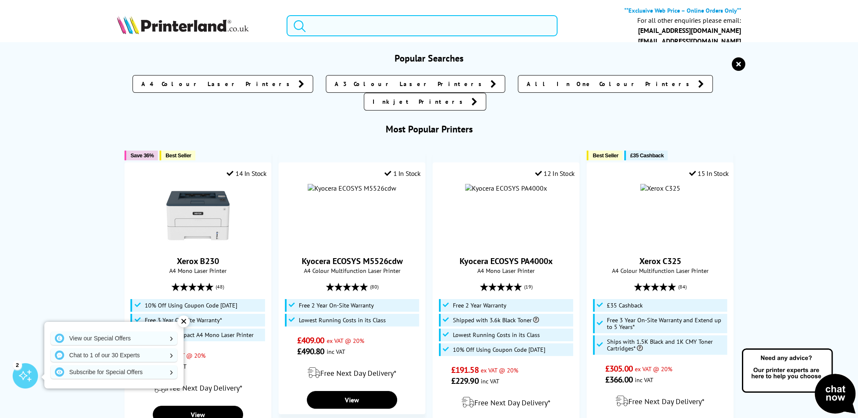
click at [365, 24] on input "search" at bounding box center [422, 25] width 271 height 21
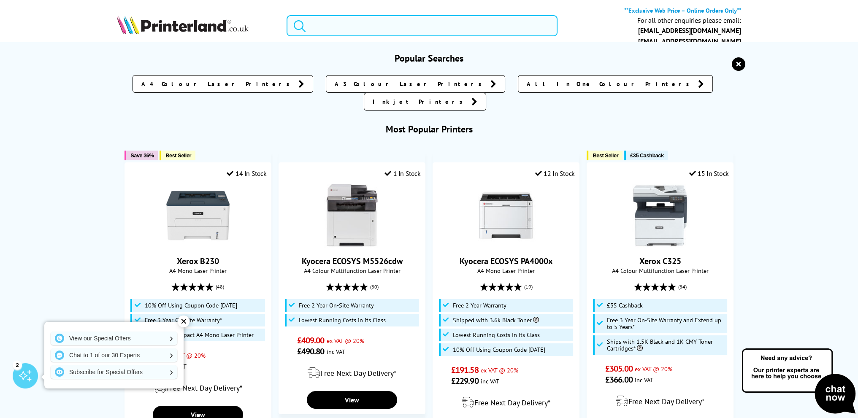
paste input "Canon imagePROGRAF PRO-300"
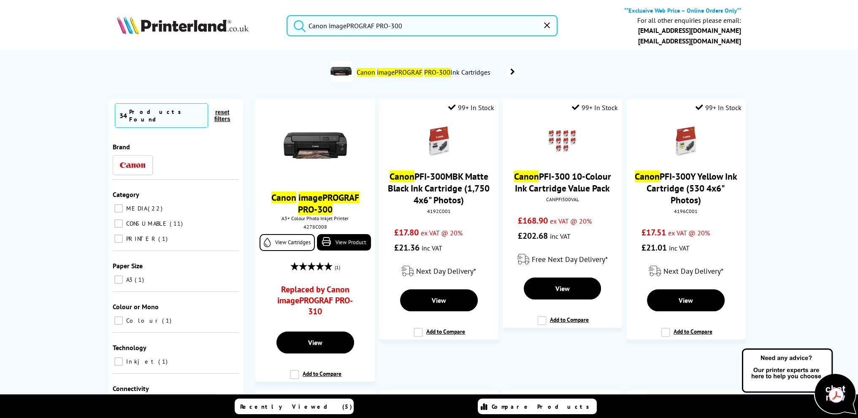
type input "Canon imagePROGRAF PRO-300"
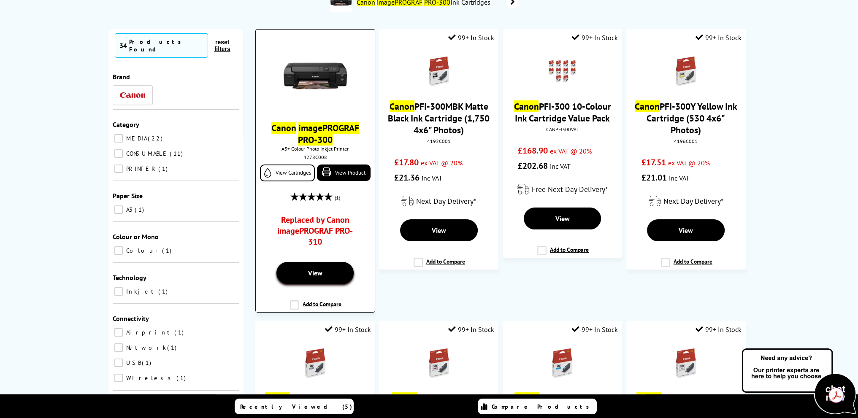
drag, startPoint x: 336, startPoint y: 273, endPoint x: 262, endPoint y: 268, distance: 73.6
click at [335, 273] on link "View" at bounding box center [315, 273] width 77 height 22
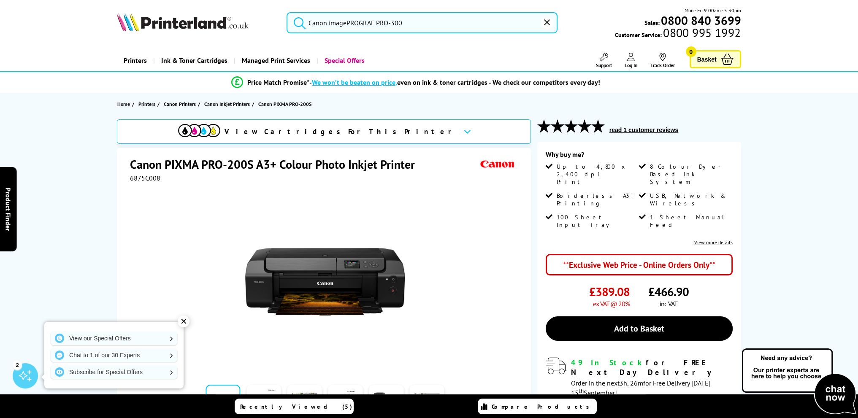
click at [438, 23] on input "Canon imagePROGRAF PRO-300" at bounding box center [422, 22] width 271 height 21
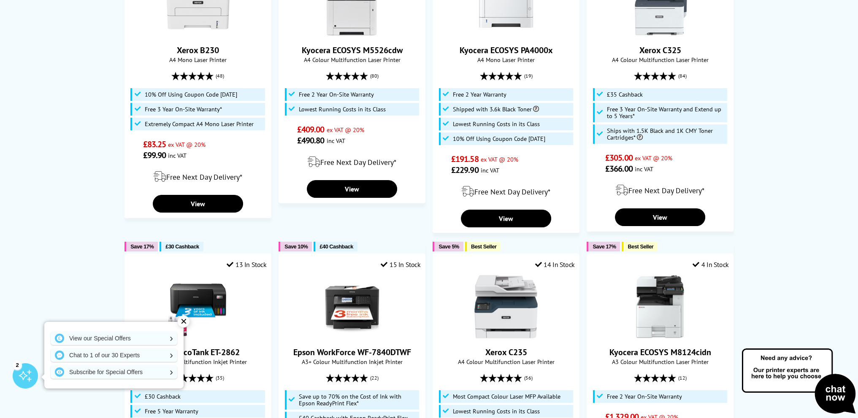
scroll to position [352, 0]
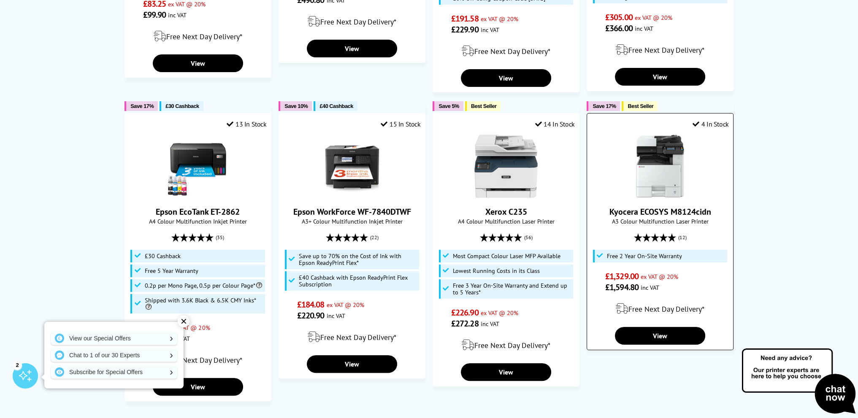
click at [669, 155] on img at bounding box center [660, 166] width 63 height 63
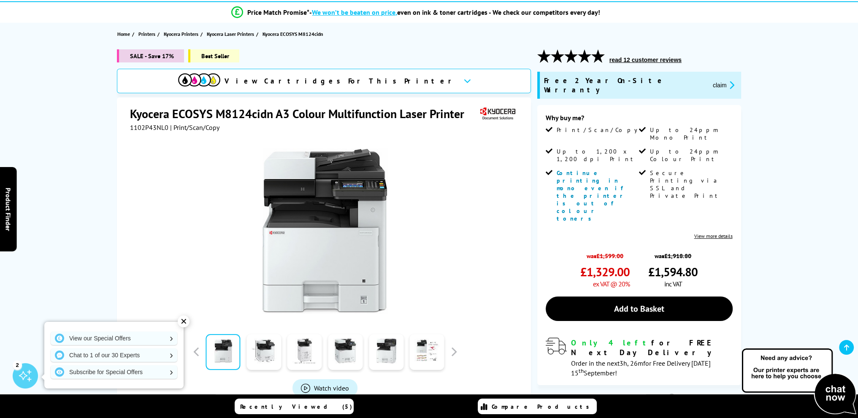
scroll to position [141, 0]
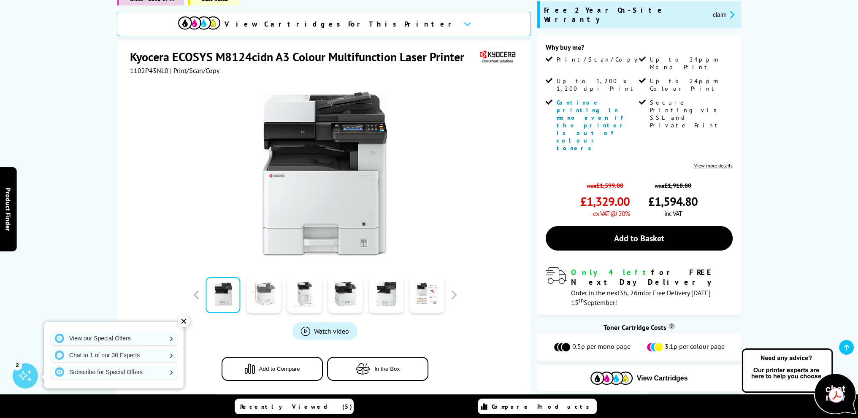
click at [259, 283] on link at bounding box center [264, 295] width 35 height 36
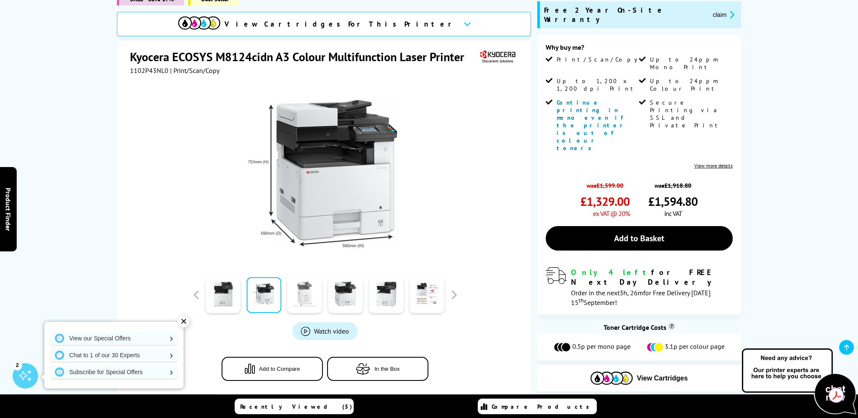
click at [306, 285] on link at bounding box center [305, 295] width 35 height 36
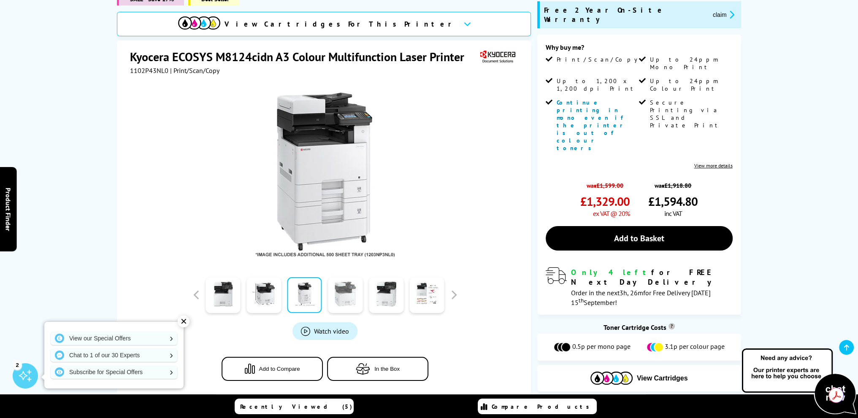
click at [346, 287] on link at bounding box center [345, 295] width 35 height 36
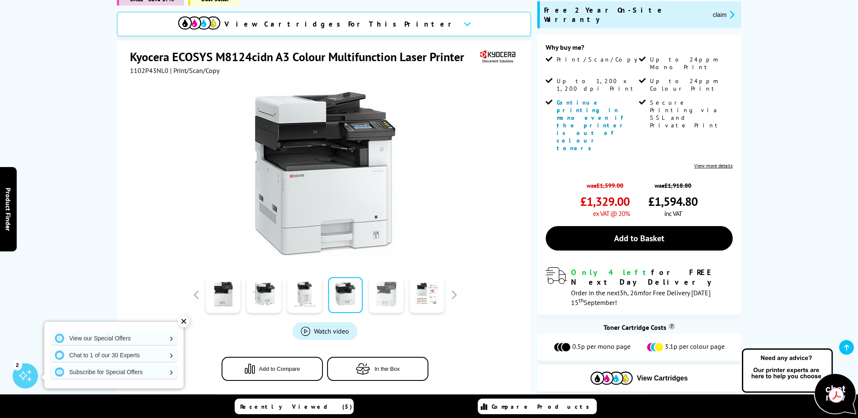
click at [387, 288] on link at bounding box center [386, 295] width 35 height 36
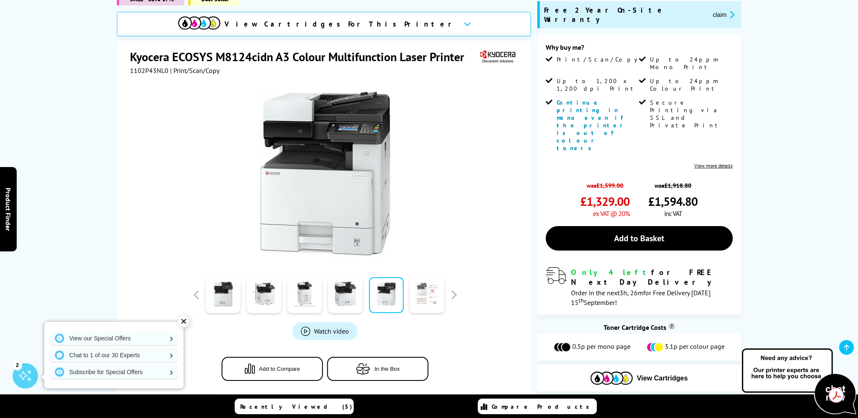
click at [416, 288] on link at bounding box center [427, 295] width 35 height 36
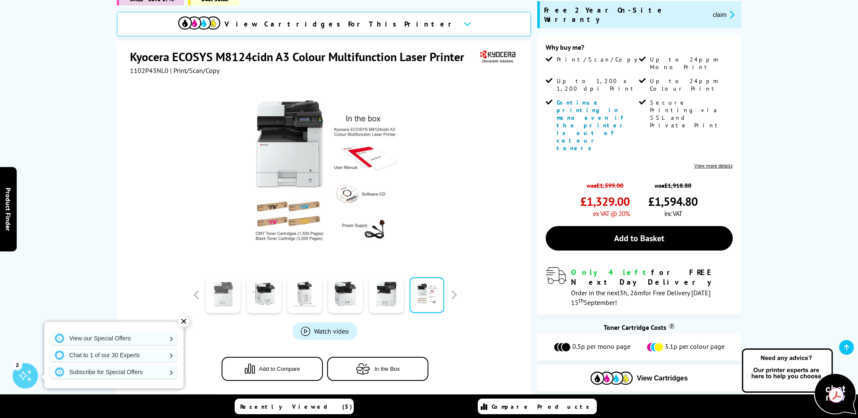
click at [228, 283] on link at bounding box center [223, 295] width 35 height 36
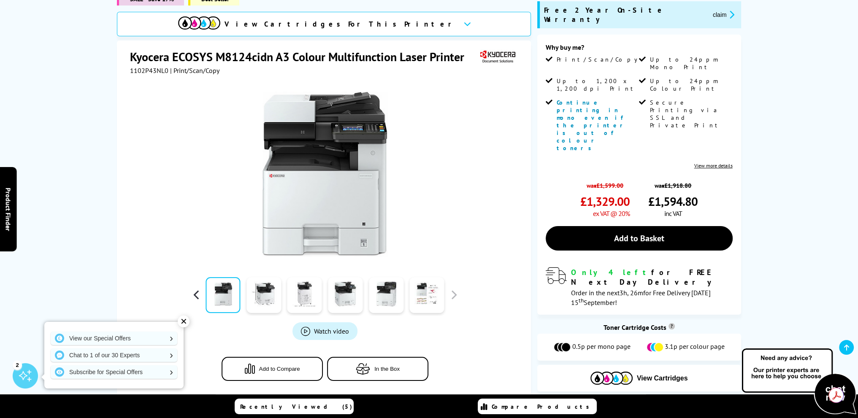
click at [194, 289] on button "button" at bounding box center [196, 295] width 13 height 13
click at [223, 281] on link at bounding box center [223, 295] width 35 height 36
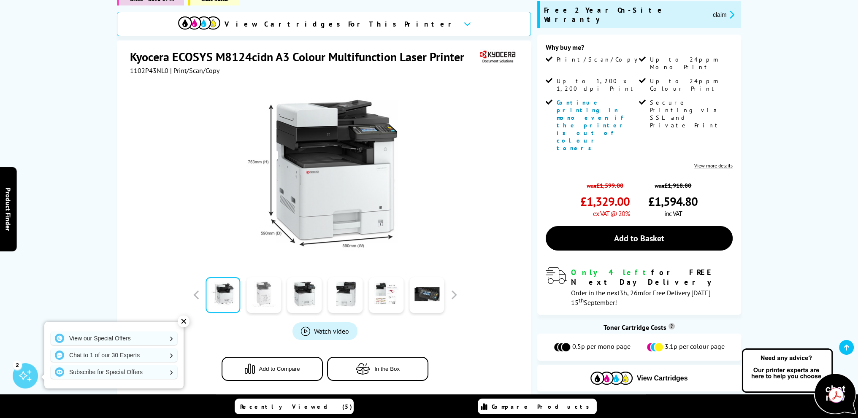
click at [274, 285] on link at bounding box center [264, 295] width 35 height 36
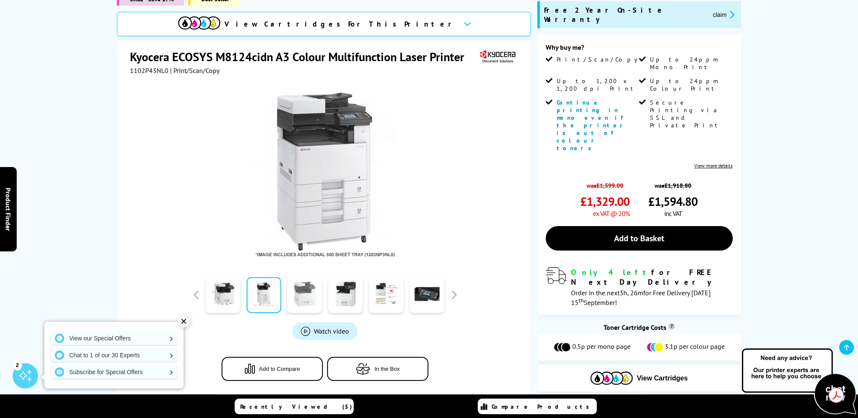
click at [304, 285] on link at bounding box center [305, 295] width 35 height 36
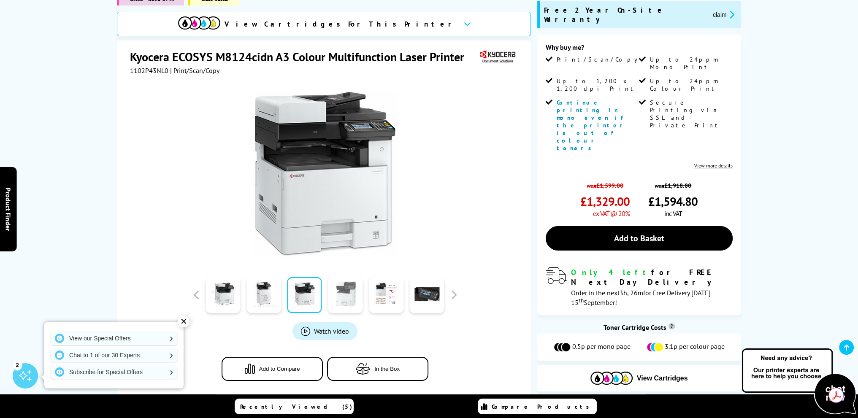
click at [344, 288] on link at bounding box center [345, 295] width 35 height 36
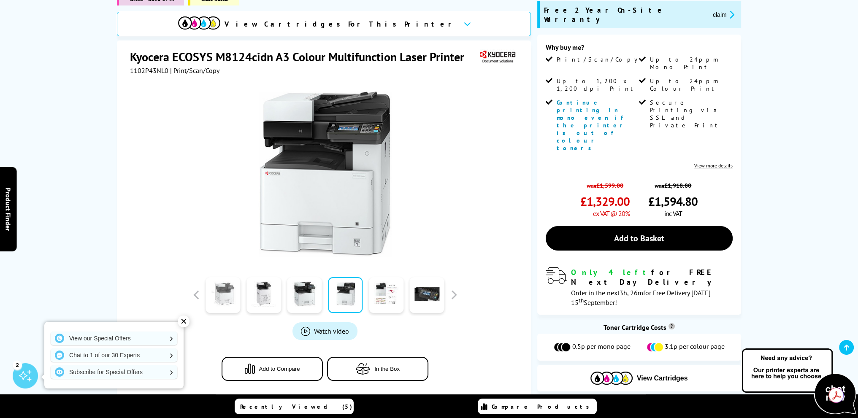
click at [228, 281] on link at bounding box center [223, 295] width 35 height 36
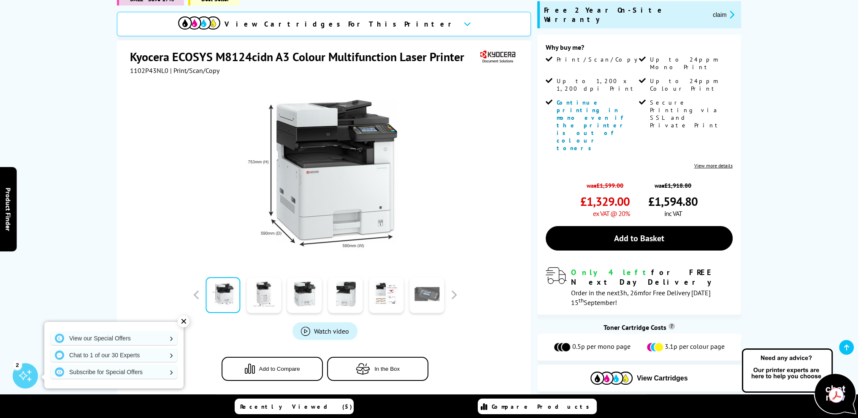
click at [428, 280] on link at bounding box center [427, 295] width 35 height 36
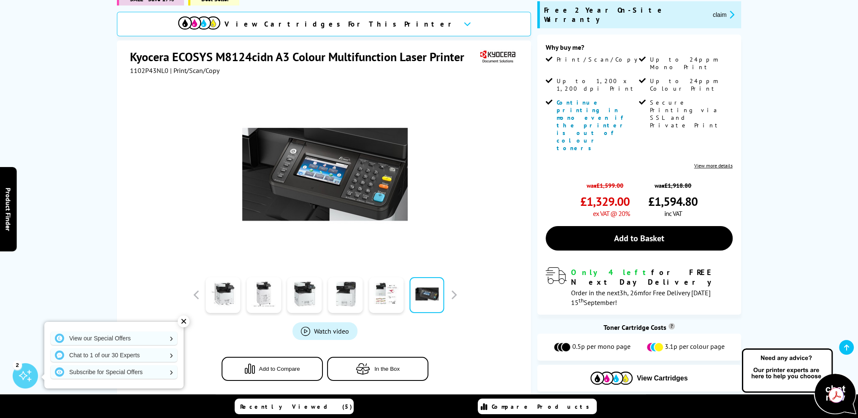
click at [328, 160] on img at bounding box center [325, 175] width 166 height 166
drag, startPoint x: 234, startPoint y: 196, endPoint x: 220, endPoint y: 190, distance: 14.2
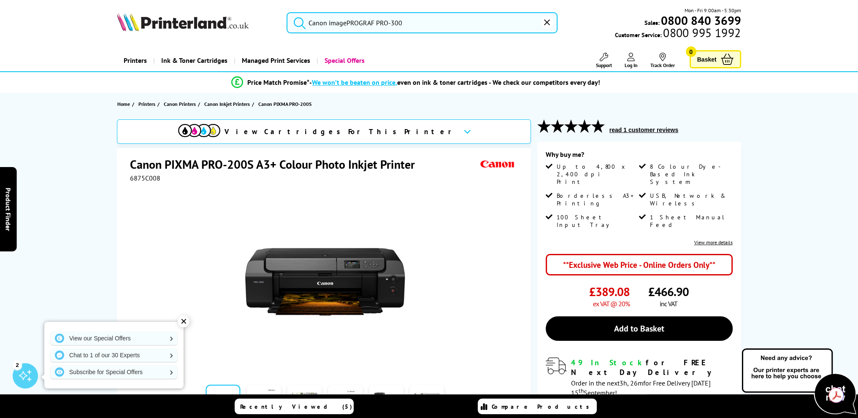
drag, startPoint x: 192, startPoint y: 287, endPoint x: 196, endPoint y: 283, distance: 5.7
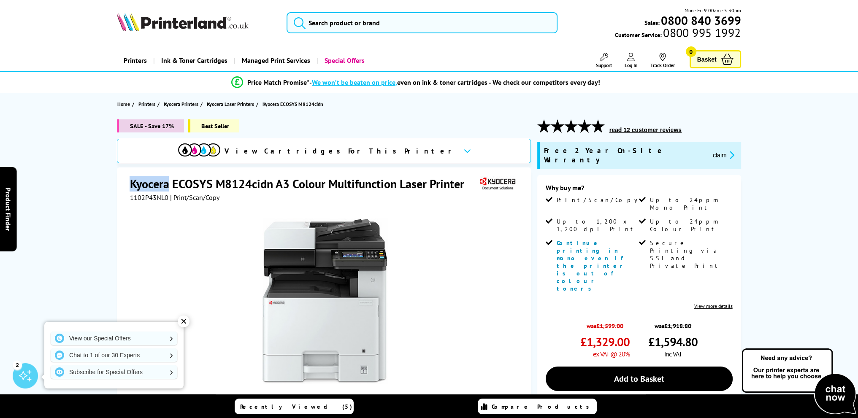
drag, startPoint x: 137, startPoint y: 183, endPoint x: 167, endPoint y: 186, distance: 30.6
click at [167, 186] on h1 "Kyocera ECOSYS M8124cidn A3 Colour Multifunction Laser Printer" at bounding box center [301, 184] width 343 height 16
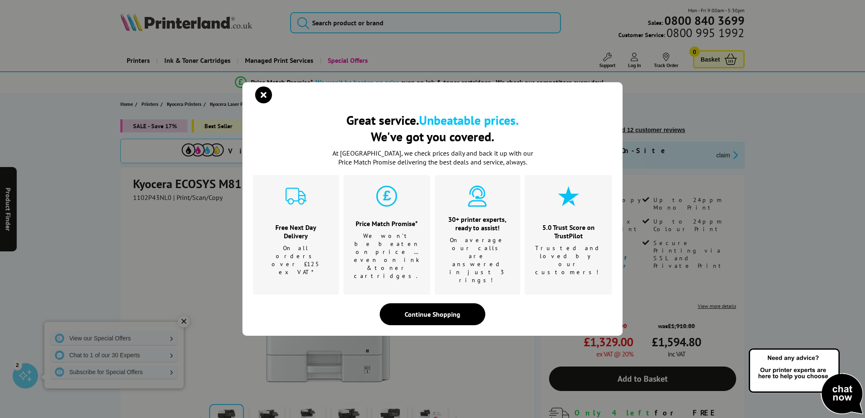
drag, startPoint x: 166, startPoint y: 185, endPoint x: 264, endPoint y: 109, distance: 125.2
click at [264, 103] on icon "close modal" at bounding box center [263, 95] width 17 height 17
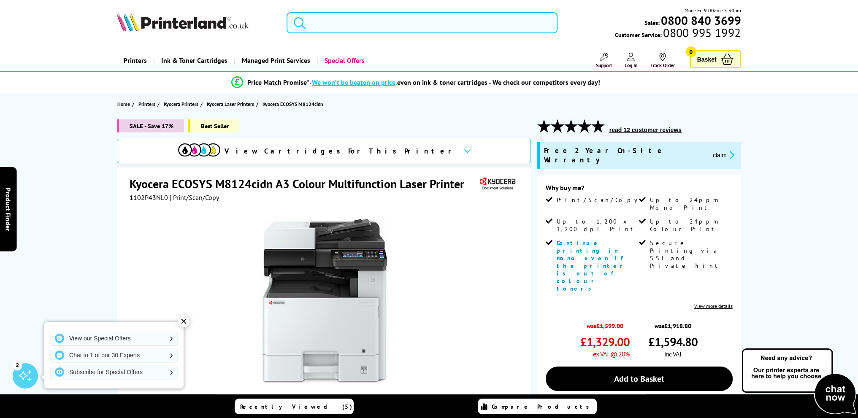
click at [343, 21] on input "search" at bounding box center [422, 22] width 271 height 21
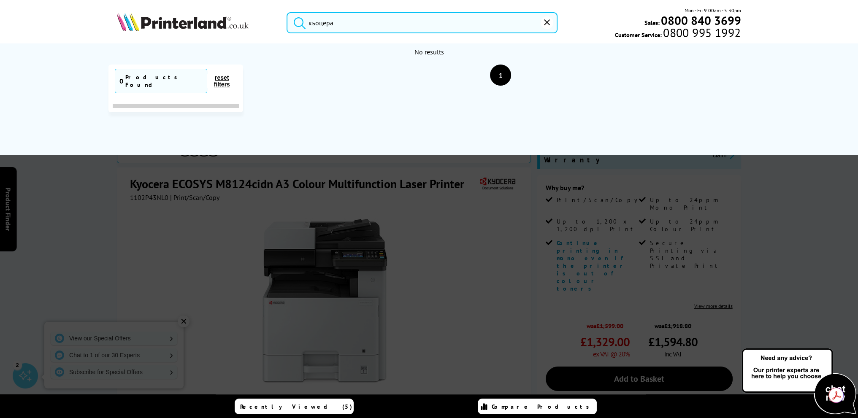
type input "къоцера"
click at [287, 12] on button "submit" at bounding box center [297, 21] width 21 height 19
click at [548, 23] on icon "reset" at bounding box center [547, 22] width 6 height 6
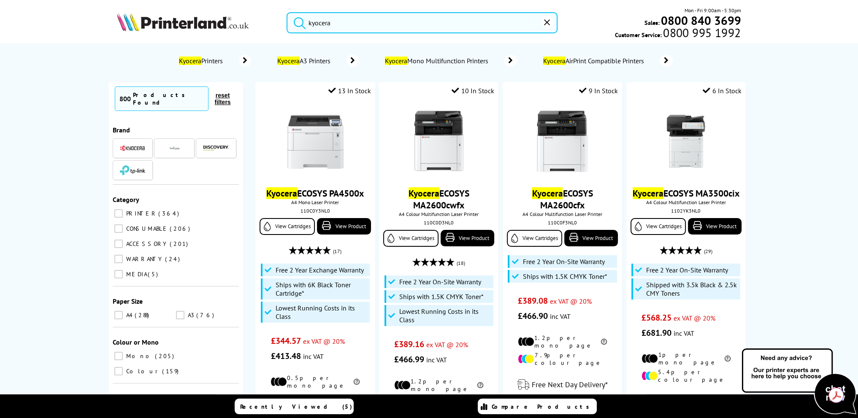
type input "kyocera"
click at [287, 12] on button "submit" at bounding box center [297, 21] width 21 height 19
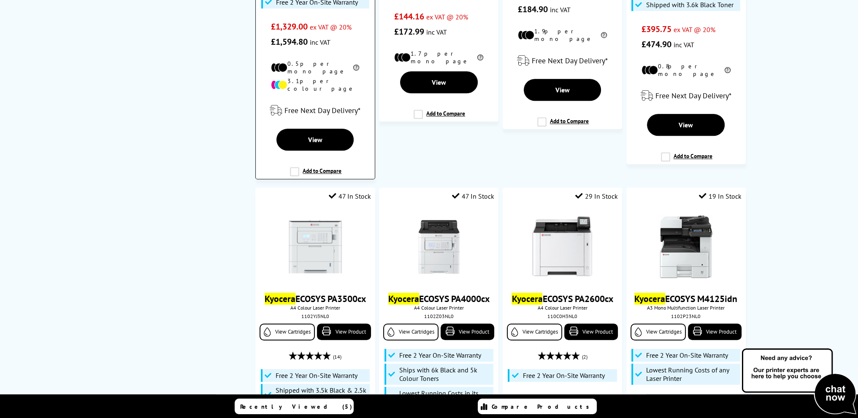
scroll to position [774, 0]
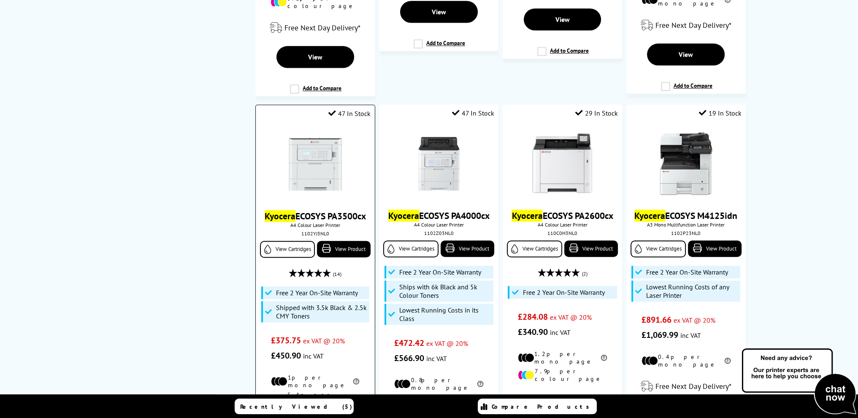
click at [312, 147] on img at bounding box center [315, 164] width 63 height 63
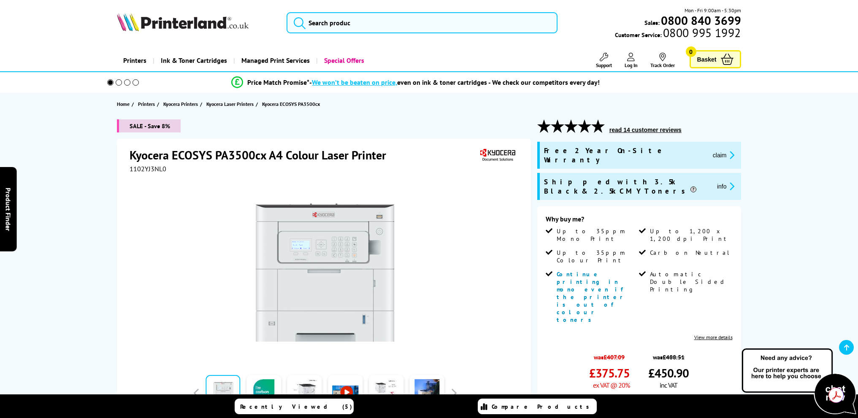
click at [333, 190] on img at bounding box center [325, 273] width 166 height 166
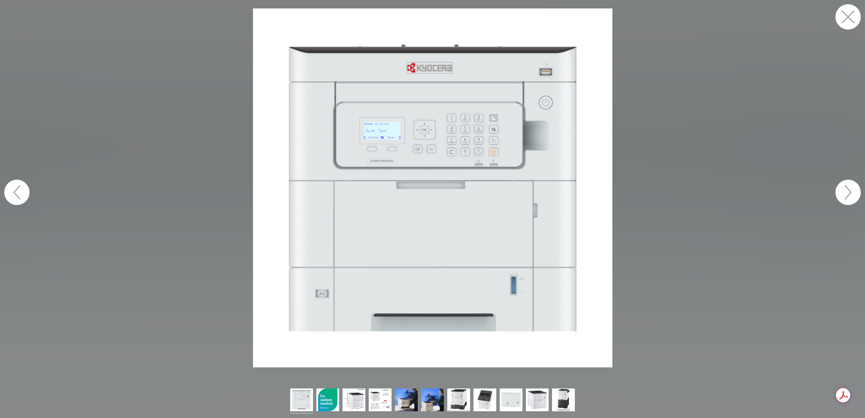
click at [847, 193] on button "button" at bounding box center [847, 192] width 25 height 25
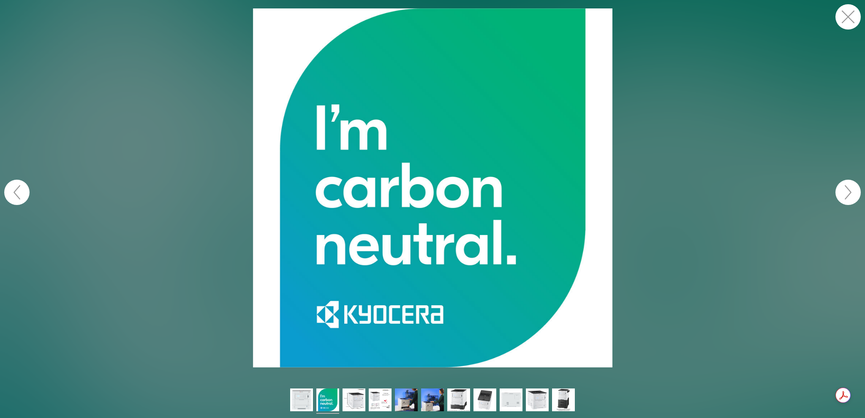
click at [848, 193] on button "button" at bounding box center [847, 192] width 25 height 25
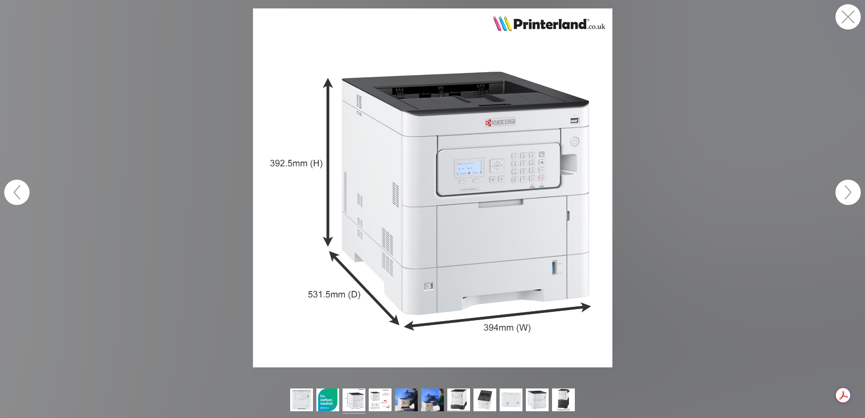
click at [849, 193] on button "button" at bounding box center [847, 192] width 25 height 25
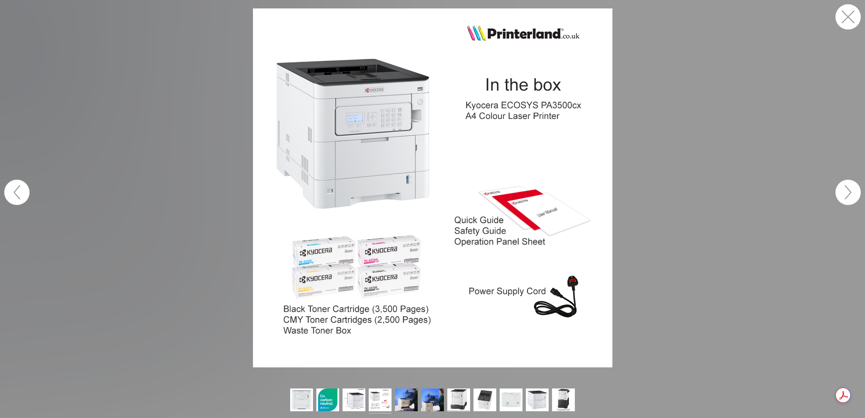
click at [849, 193] on button "button" at bounding box center [847, 192] width 25 height 25
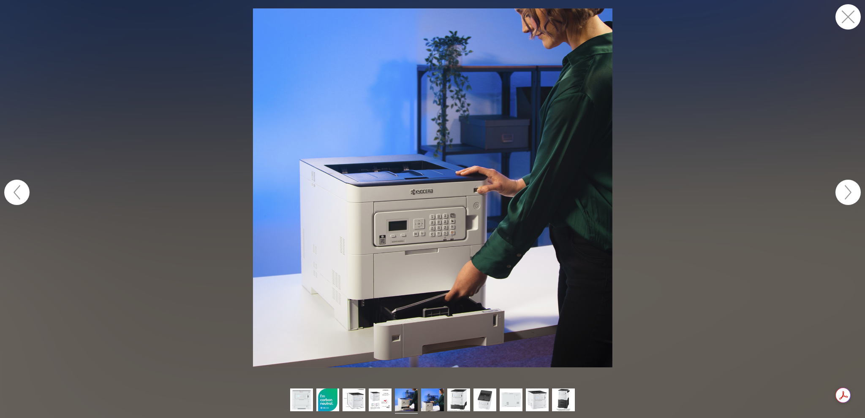
click at [849, 193] on button "button" at bounding box center [847, 192] width 25 height 25
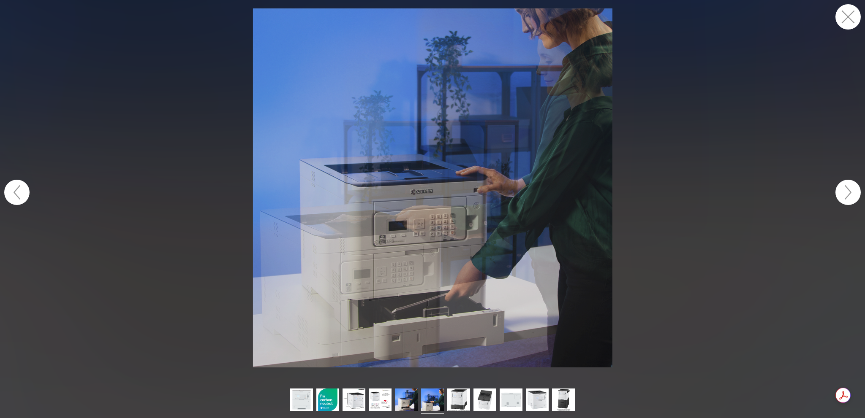
click at [849, 193] on button "button" at bounding box center [847, 192] width 25 height 25
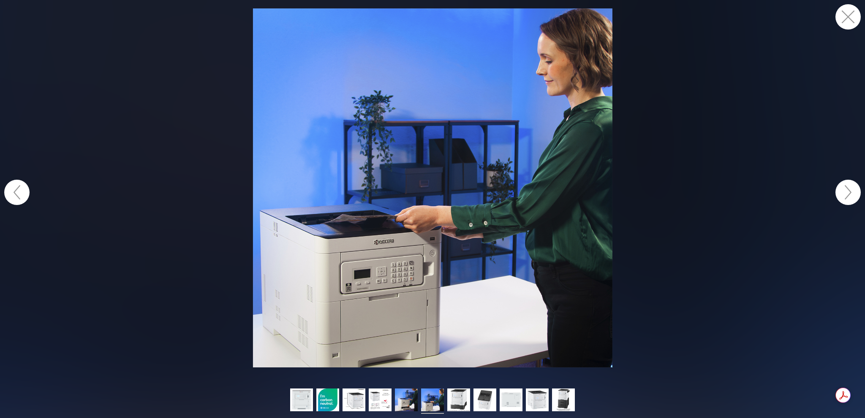
click at [846, 13] on button "button" at bounding box center [847, 16] width 25 height 25
